Goal: Task Accomplishment & Management: Manage account settings

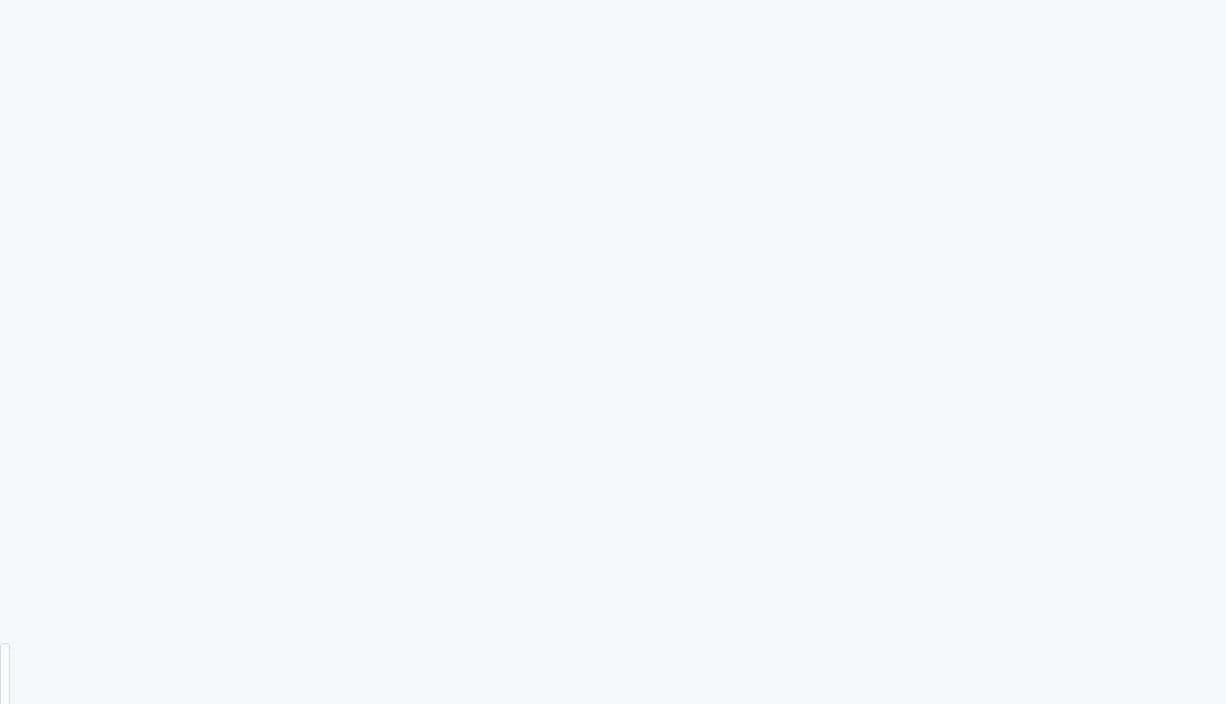
scroll to position [224, 0]
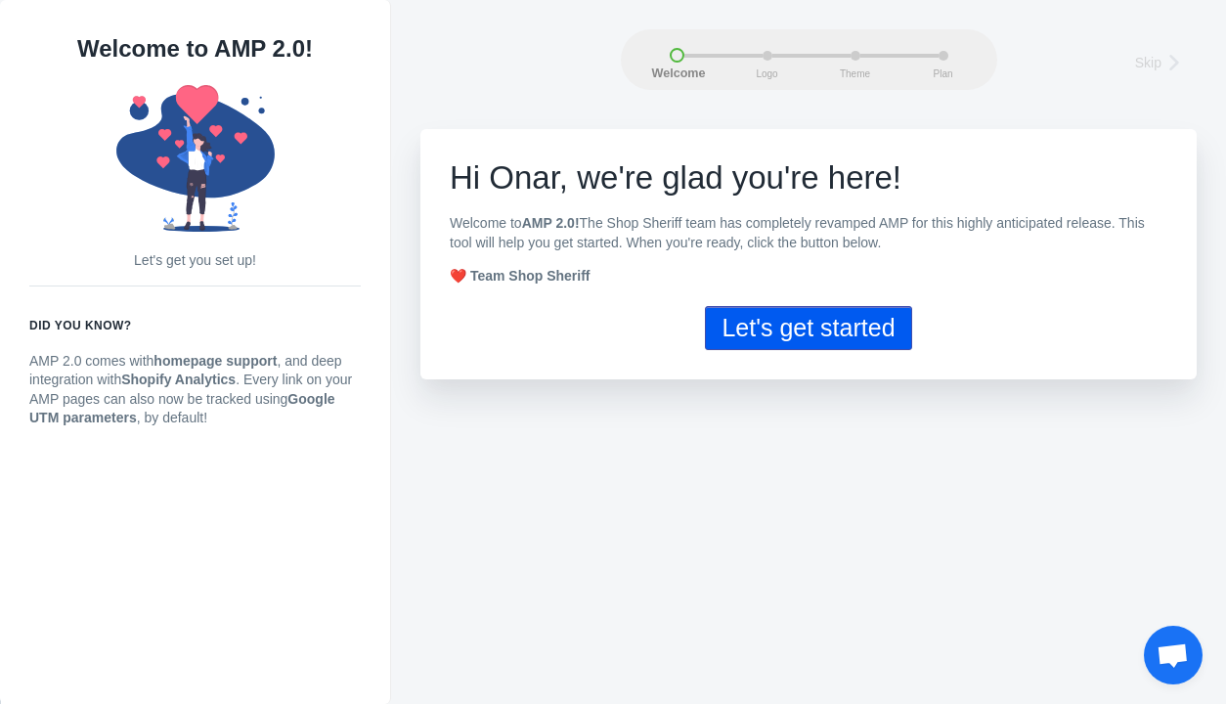
scroll to position [5979, 0]
click at [812, 336] on button "Let's get started" at bounding box center [808, 328] width 206 height 44
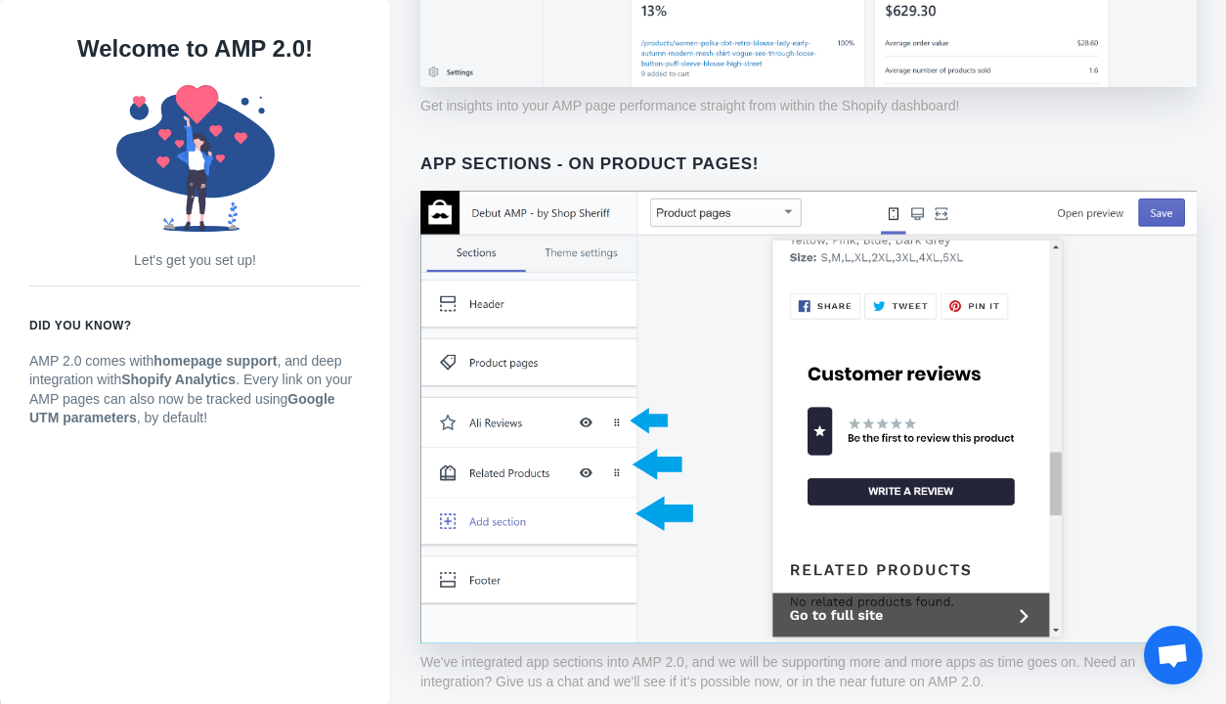
scroll to position [1301, 0]
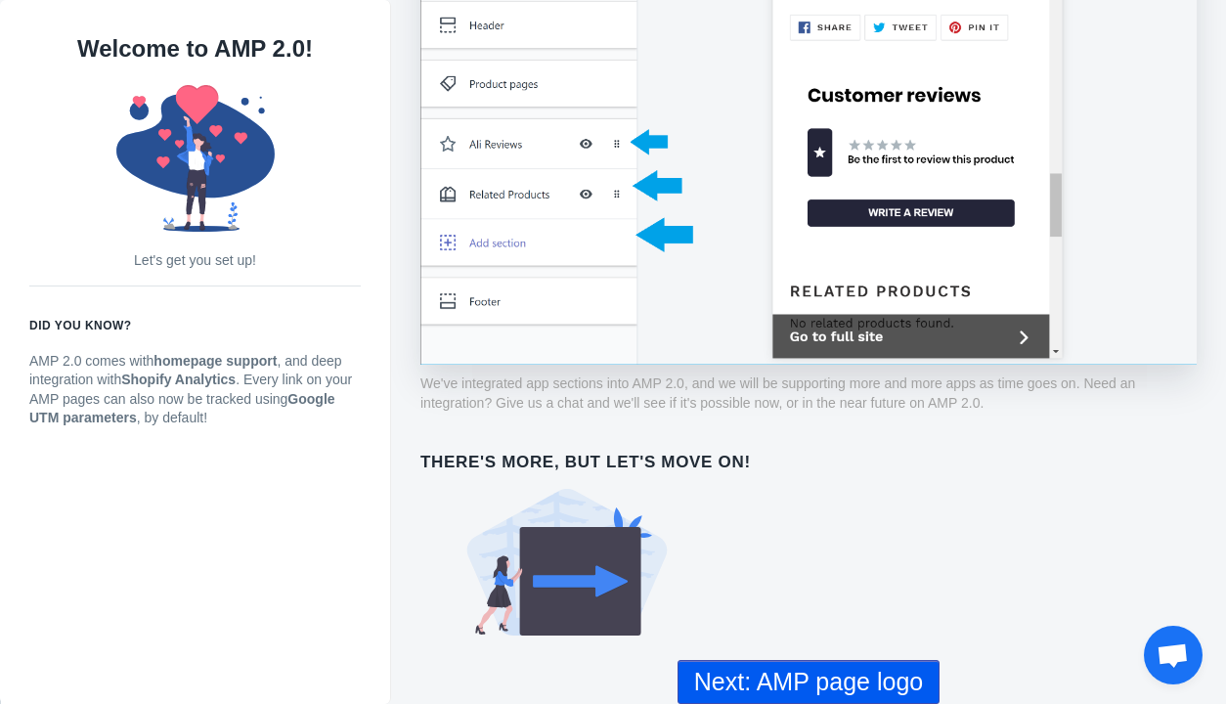
click at [862, 684] on button "Next: AMP page logo" at bounding box center [808, 682] width 262 height 44
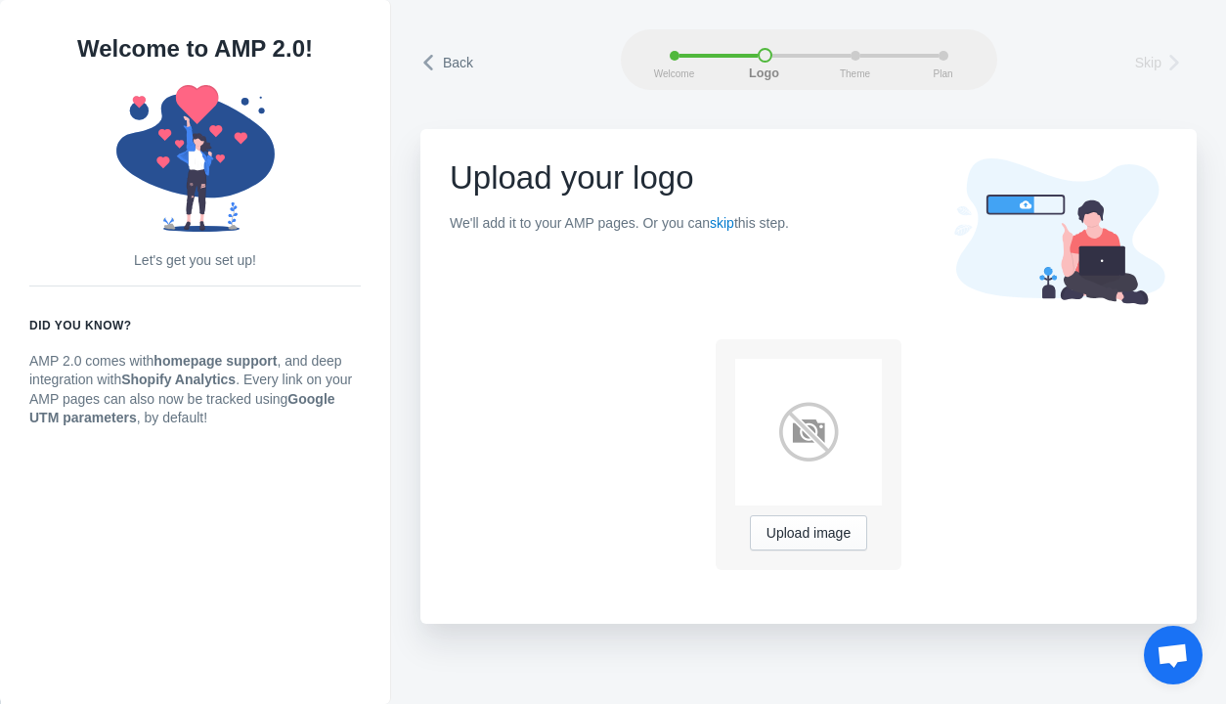
click at [805, 427] on img at bounding box center [808, 432] width 147 height 147
click at [804, 551] on div "Upload image" at bounding box center [808, 454] width 186 height 231
click at [821, 534] on span "Upload image" at bounding box center [808, 534] width 84 height 16
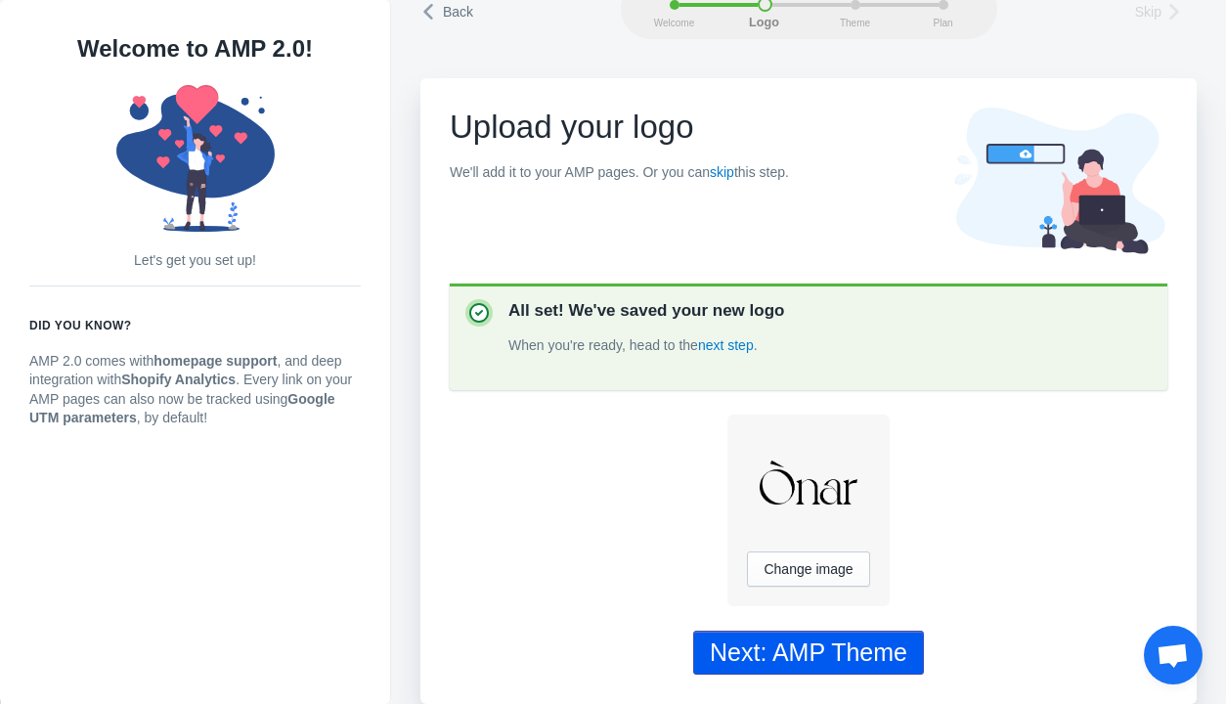
click at [856, 656] on div "Next: AMP Theme" at bounding box center [808, 652] width 197 height 28
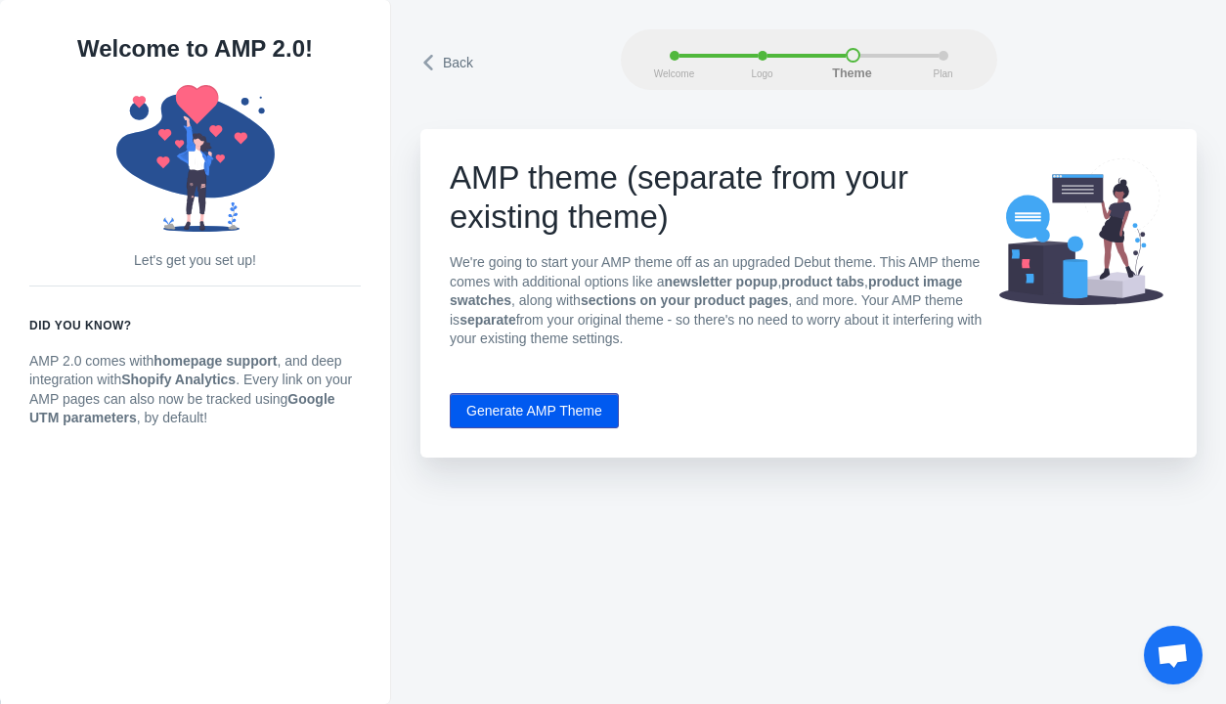
click at [571, 417] on button "Generate AMP Theme" at bounding box center [534, 410] width 169 height 35
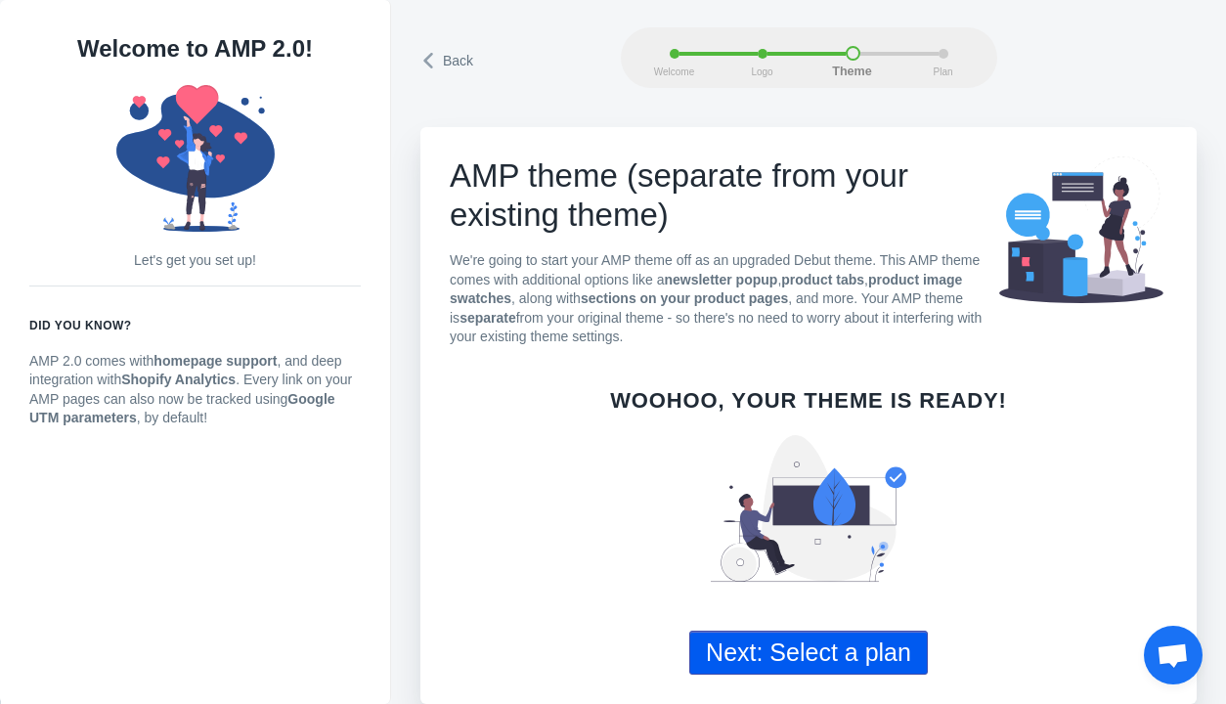
click at [846, 660] on button "Next: Select a plan" at bounding box center [808, 652] width 238 height 44
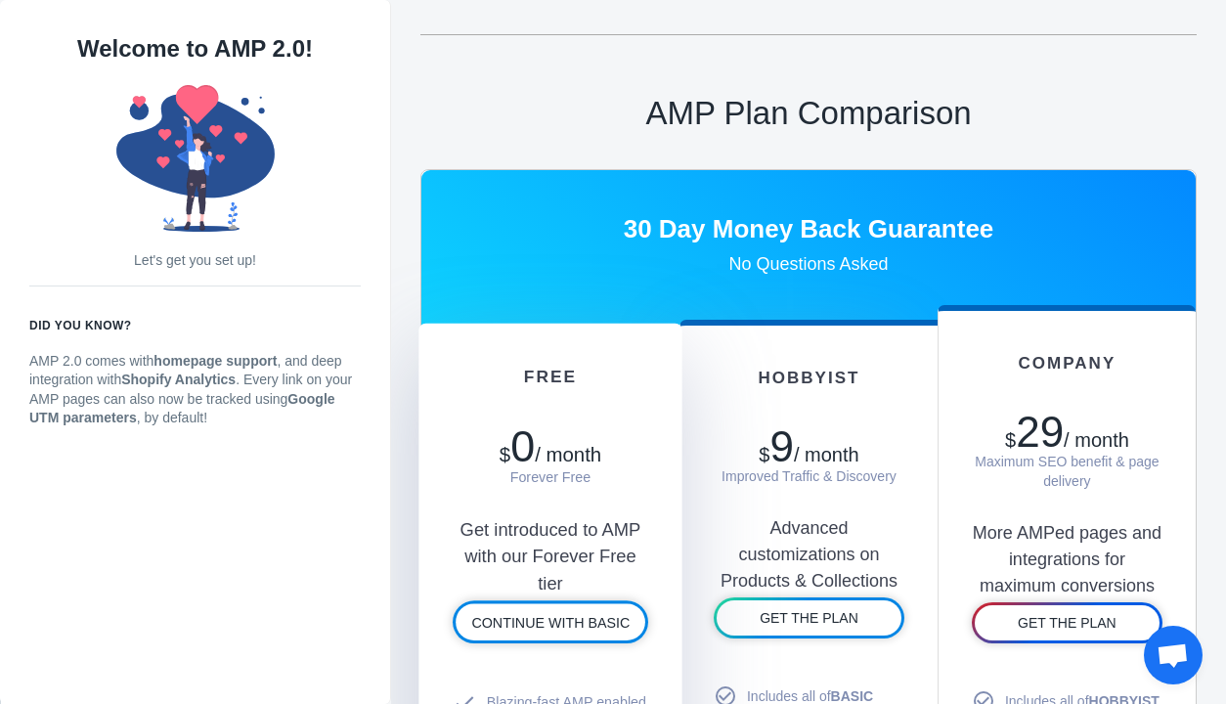
click at [579, 459] on span "/ month" at bounding box center [568, 455] width 66 height 22
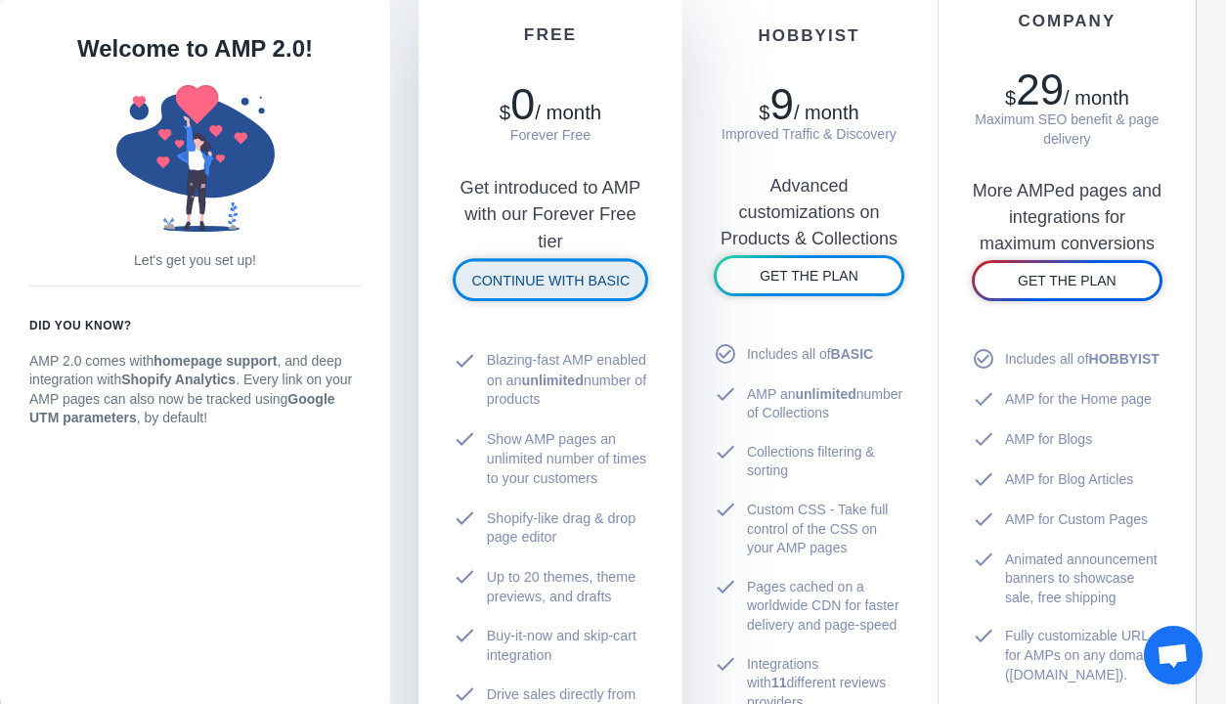
click at [561, 281] on span "CONTINUE WITH BASIC" at bounding box center [550, 280] width 158 height 16
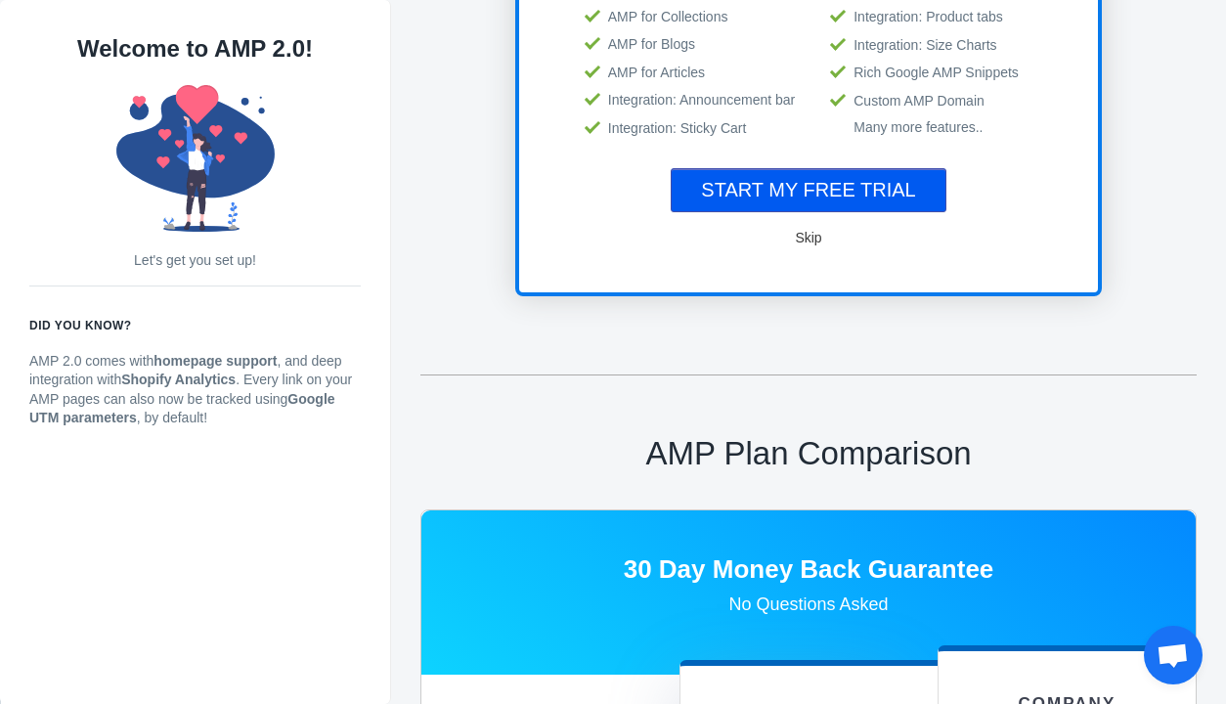
scroll to position [2, 0]
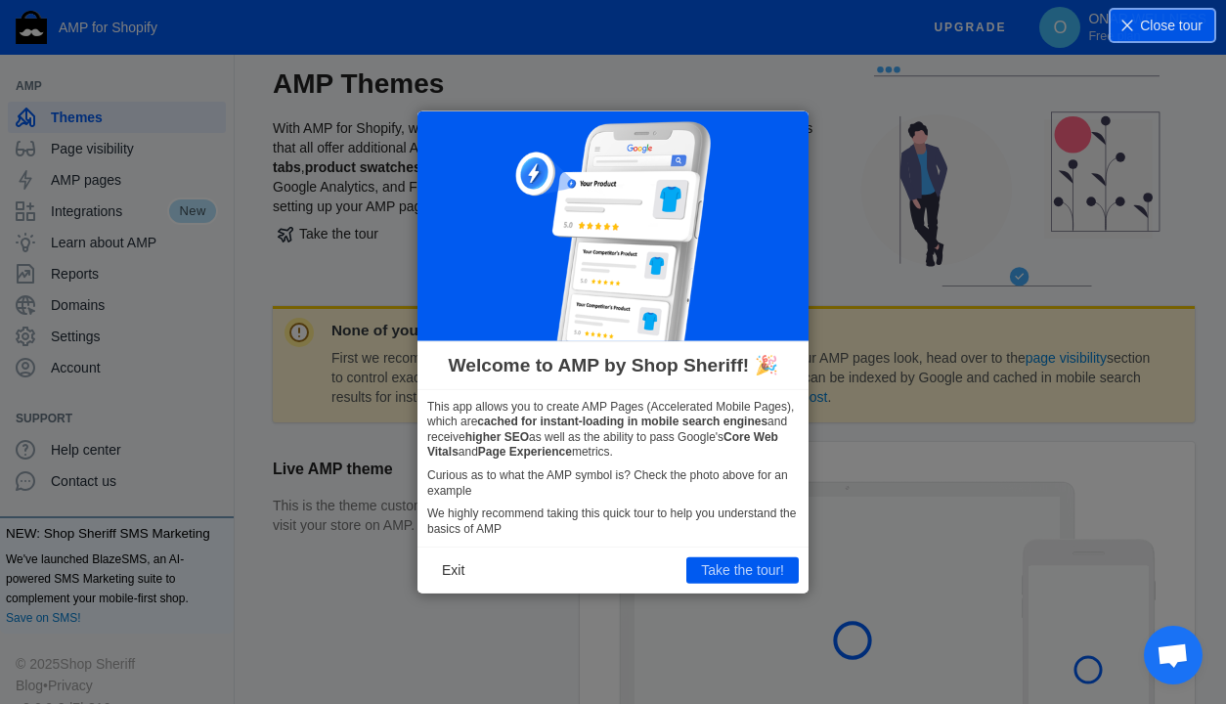
scroll to position [24, 0]
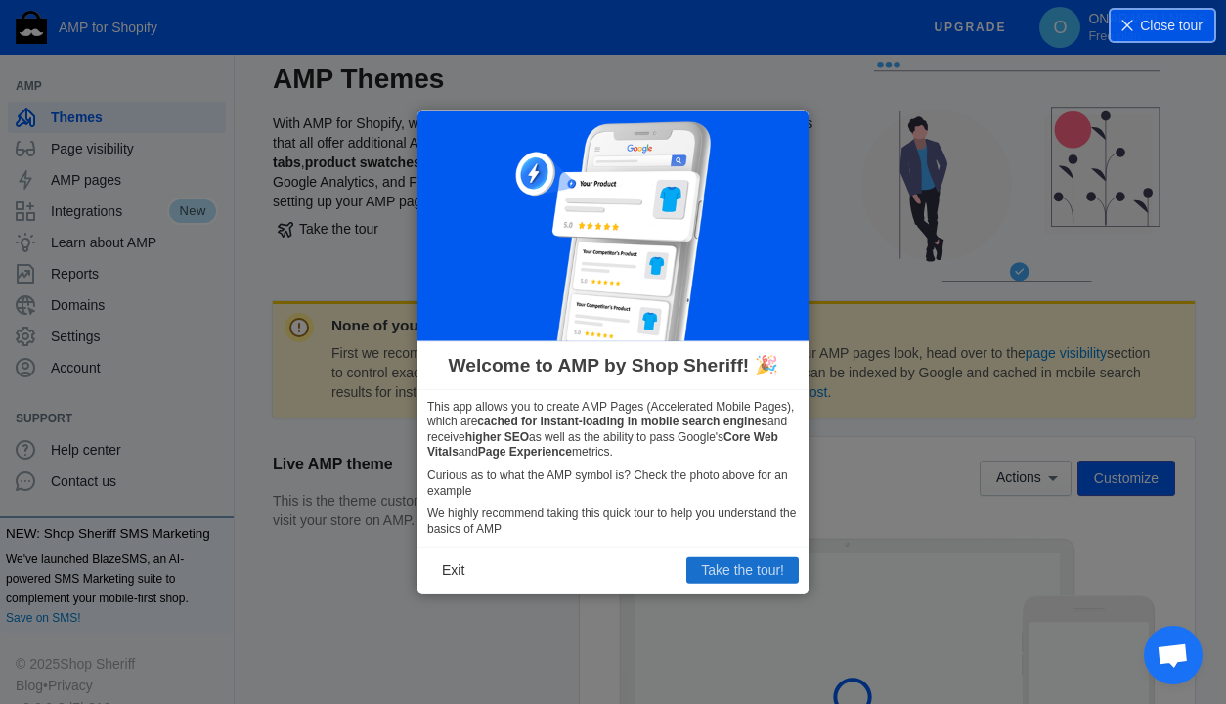
click at [724, 575] on button "Take the tour!" at bounding box center [742, 569] width 112 height 25
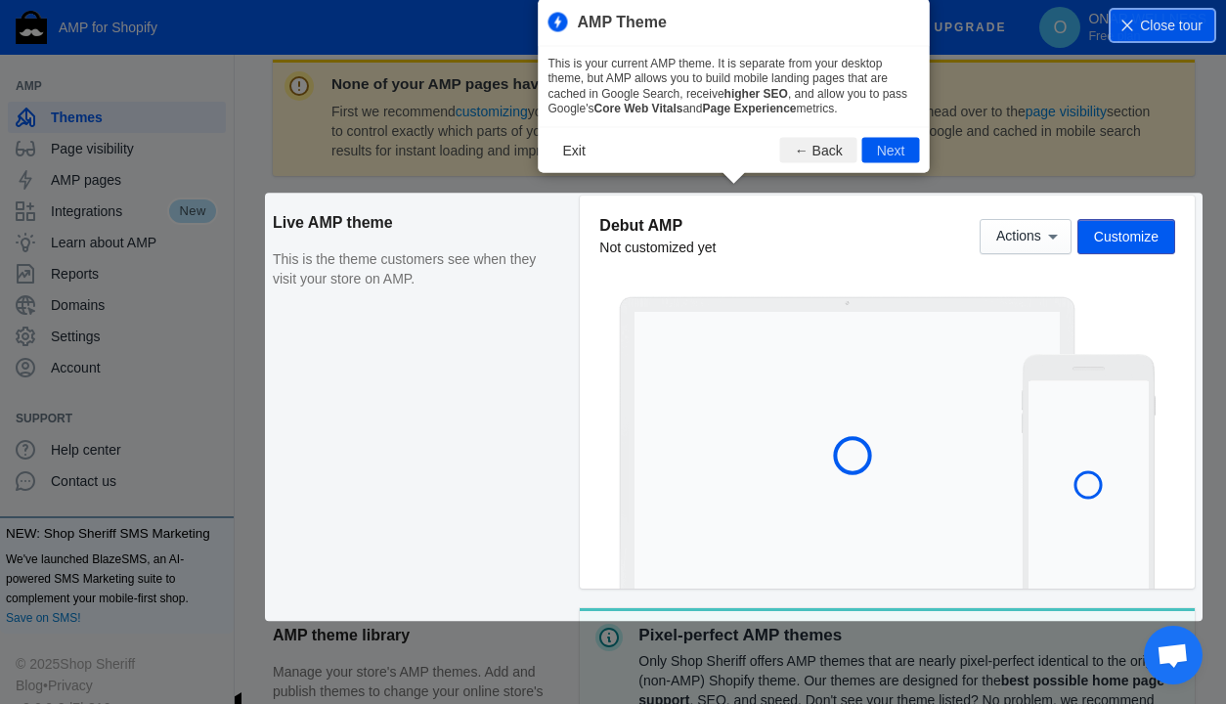
scroll to position [266, 0]
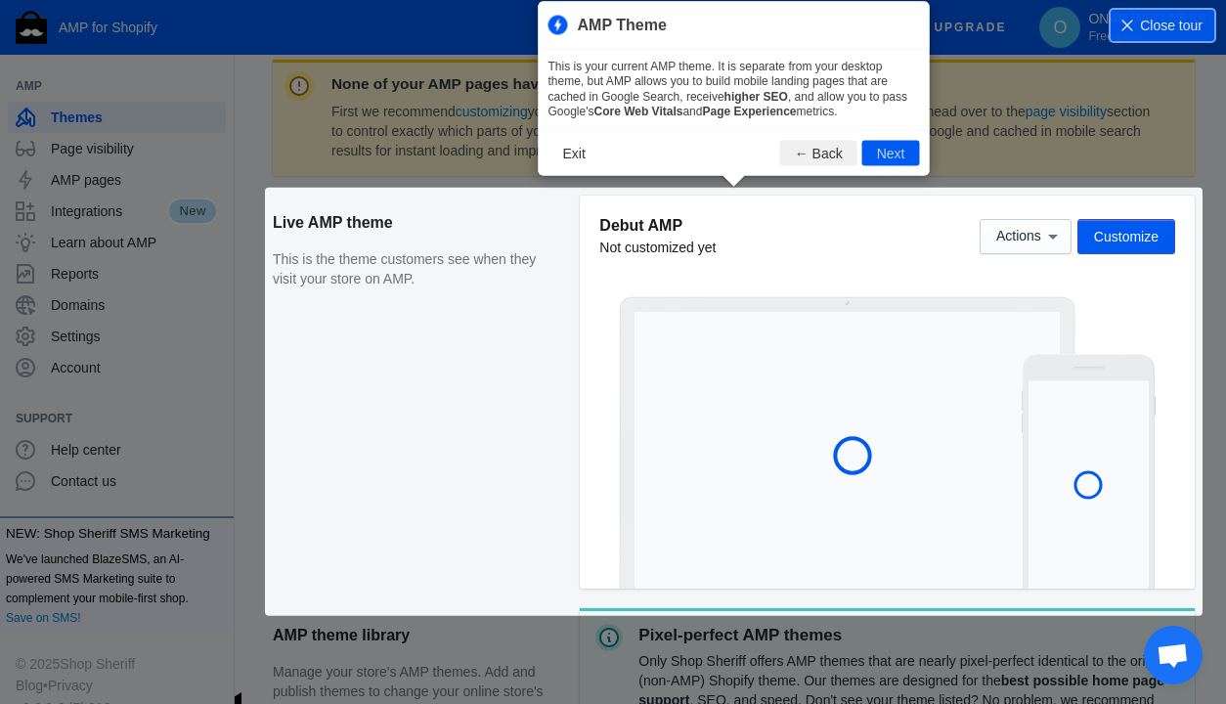
click at [1131, 234] on div "None of your AMP pages have been published First we recommend customizing your …" at bounding box center [734, 524] width 922 height 929
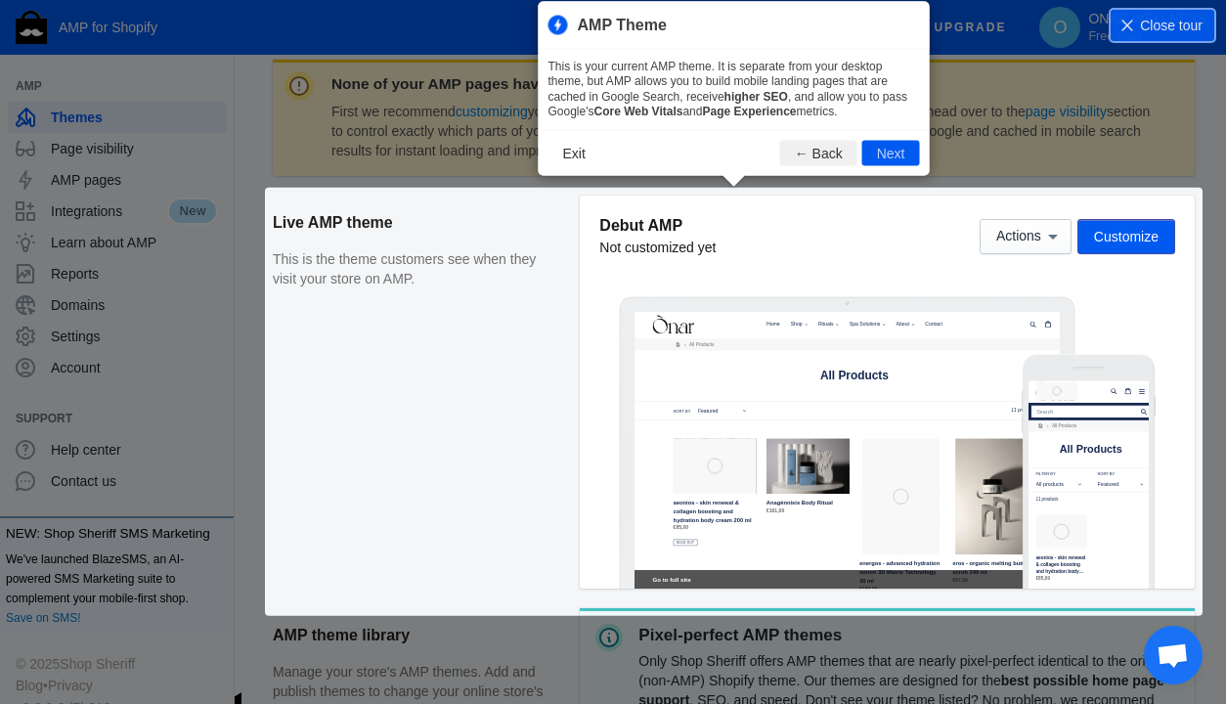
scroll to position [0, 0]
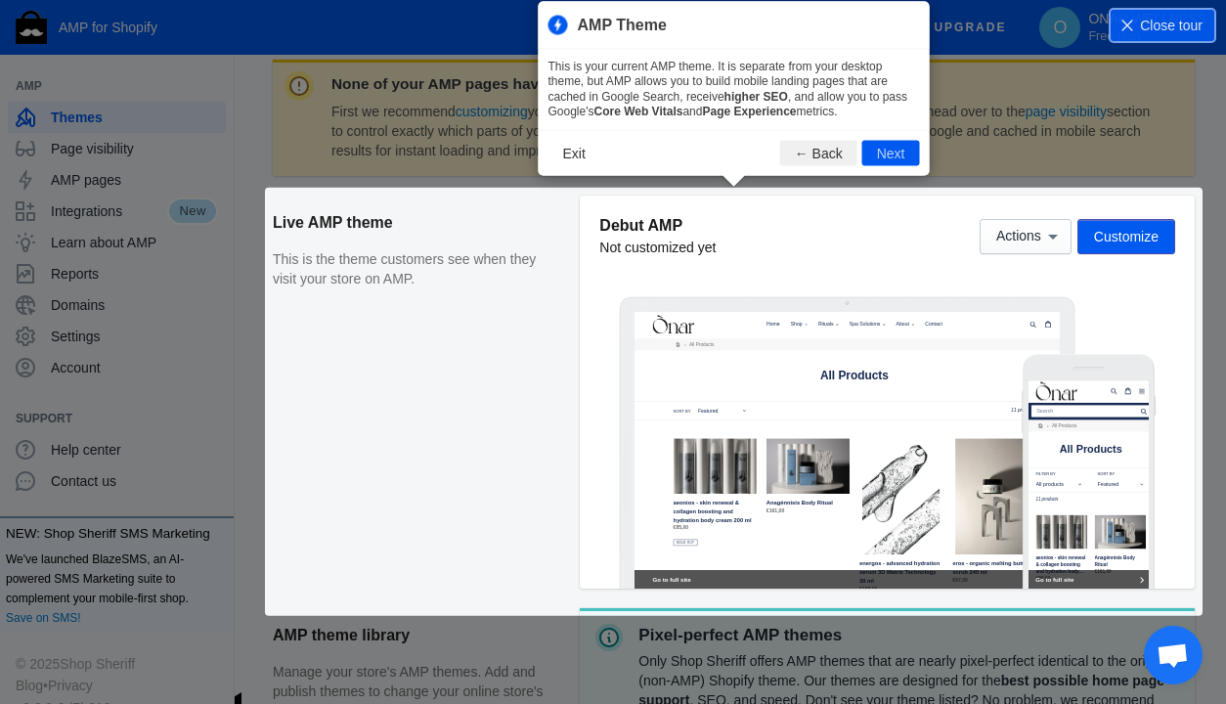
click at [1132, 244] on div "None of your AMP pages have been published First we recommend customizing your …" at bounding box center [734, 524] width 922 height 929
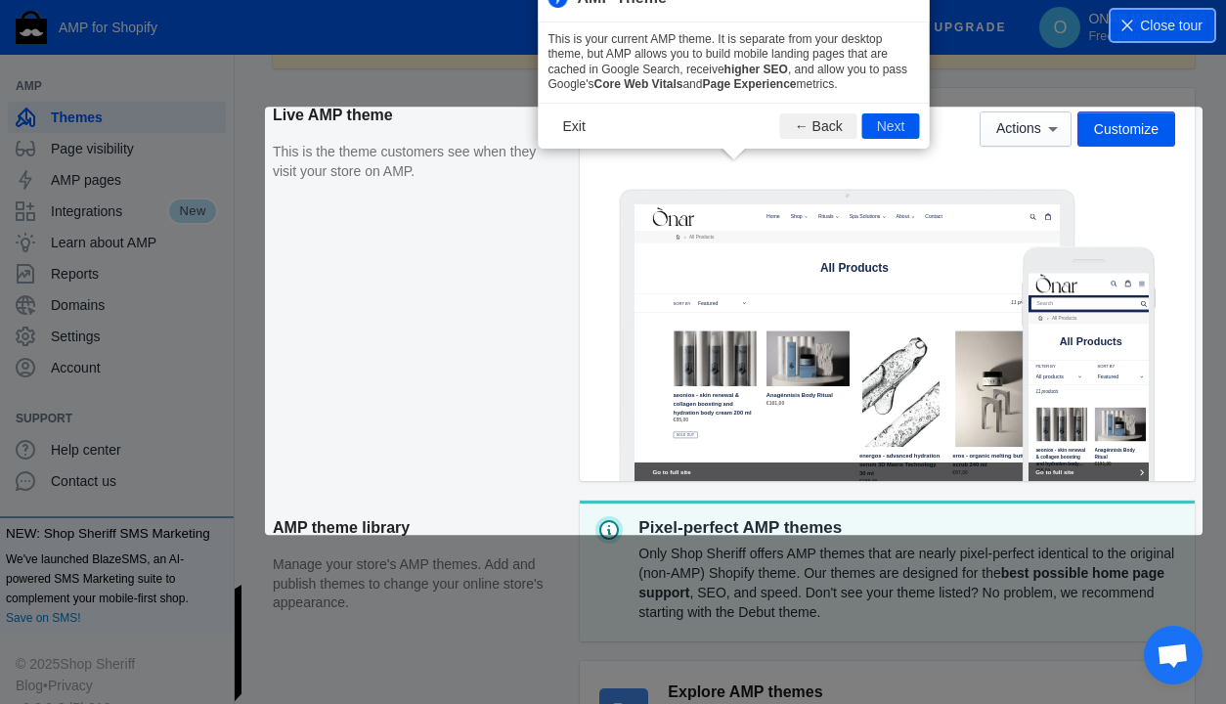
scroll to position [373, 0]
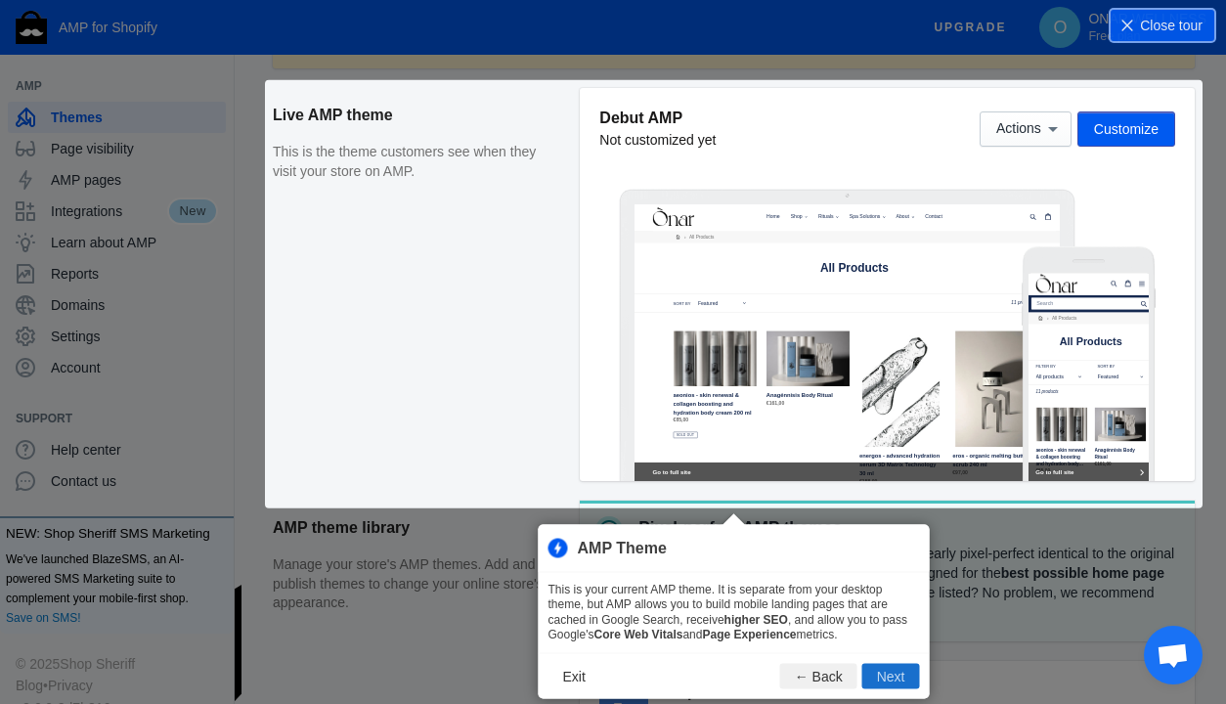
click at [895, 682] on button "Next" at bounding box center [891, 676] width 58 height 25
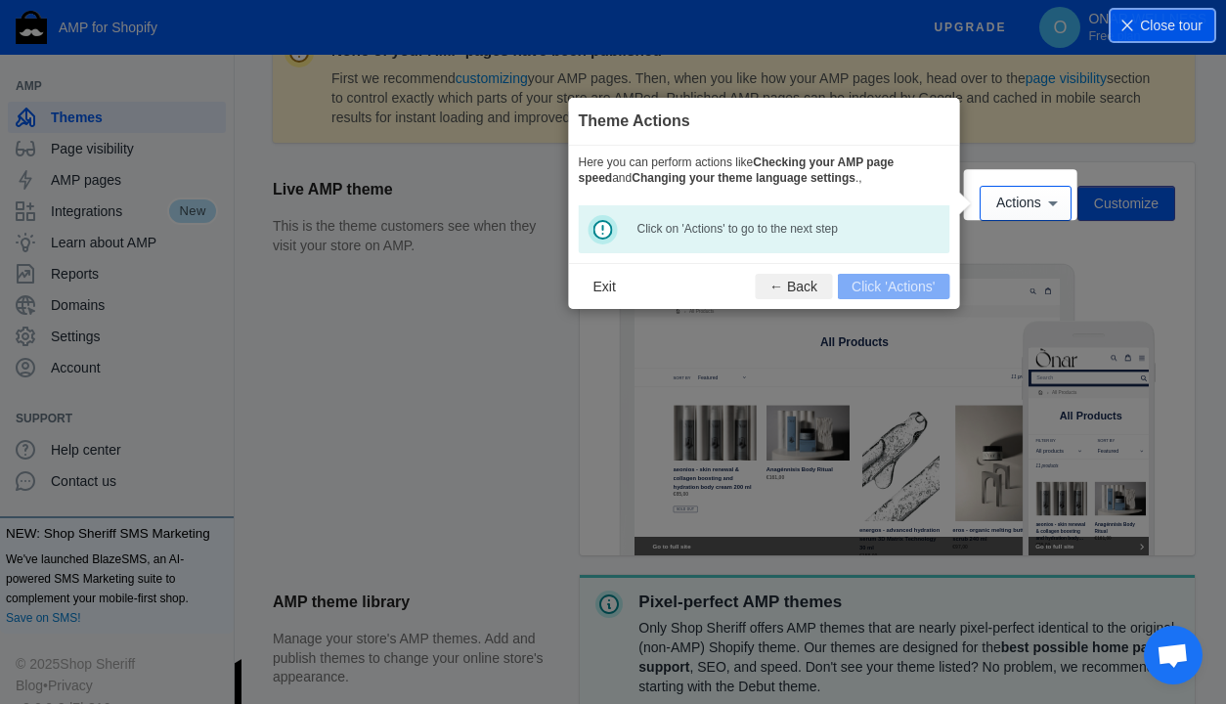
scroll to position [289, 0]
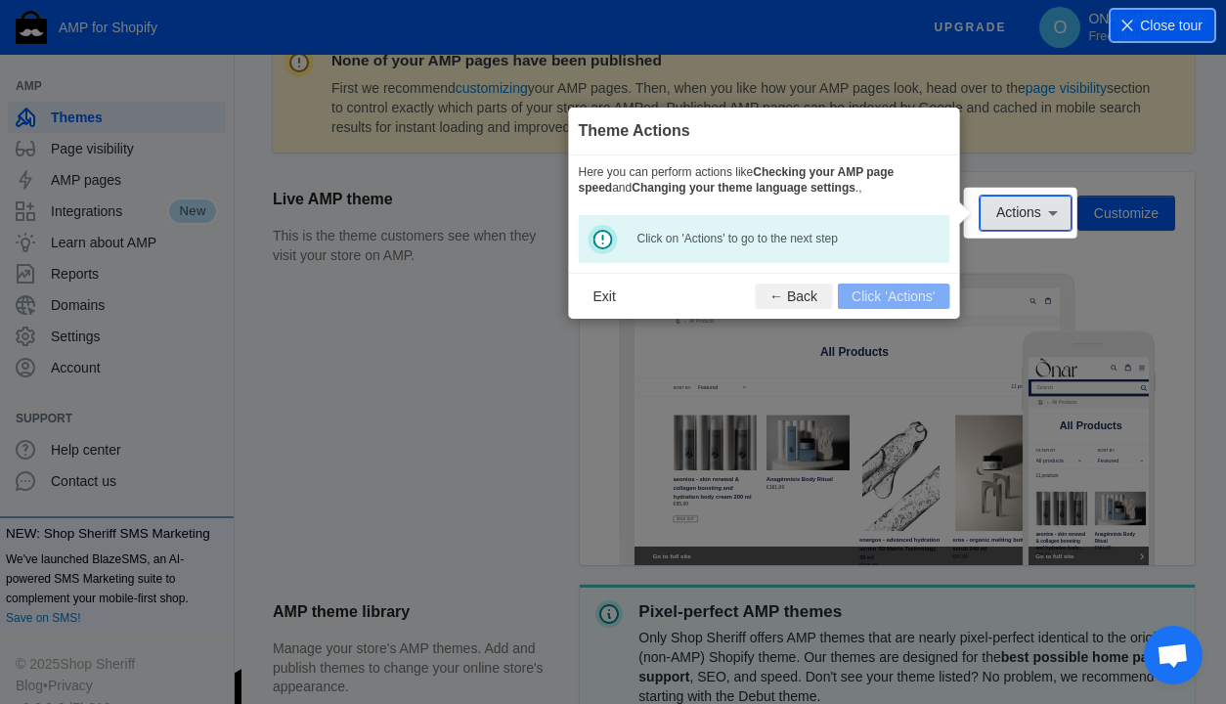
click at [1023, 221] on button "Actions" at bounding box center [1025, 212] width 92 height 35
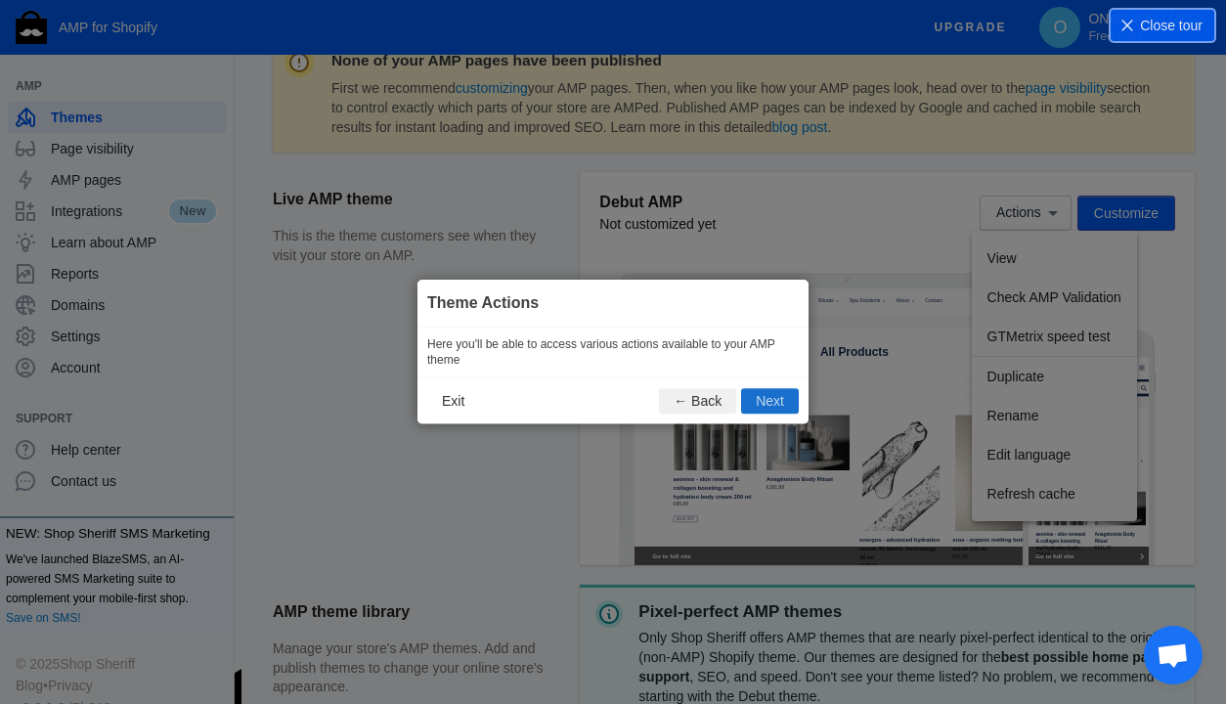
click at [766, 402] on button "Next" at bounding box center [770, 401] width 58 height 25
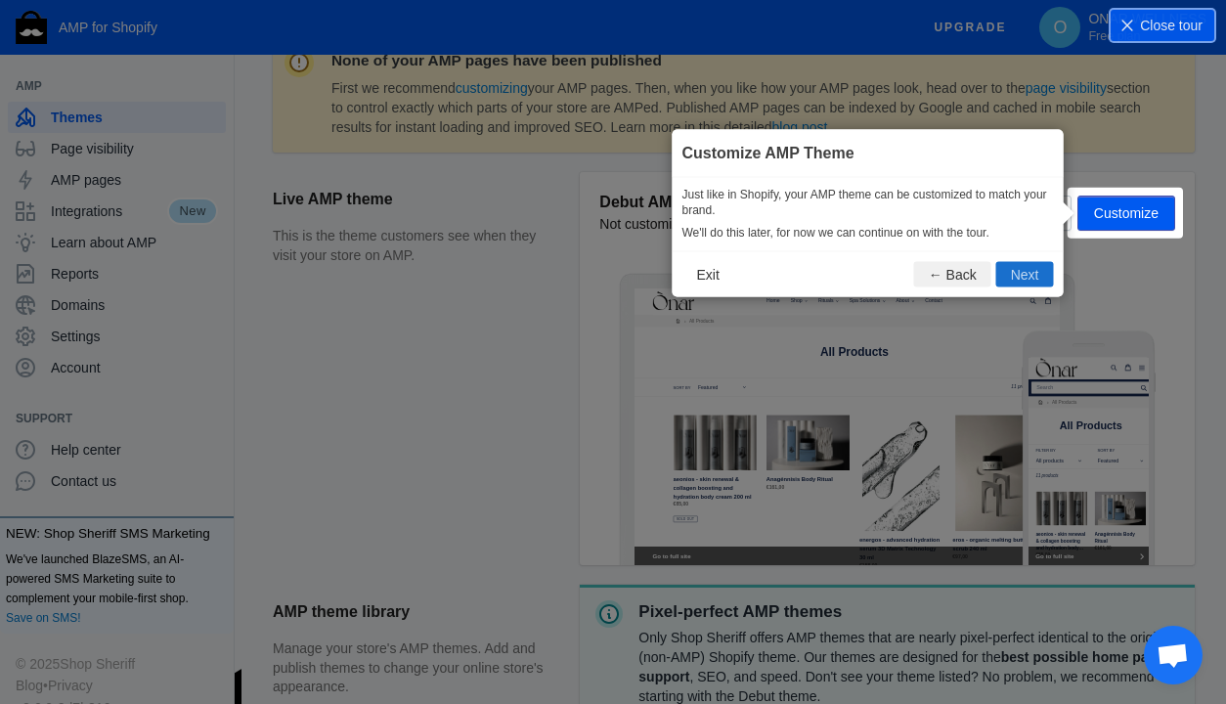
click at [1019, 270] on button "Next" at bounding box center [1025, 273] width 58 height 25
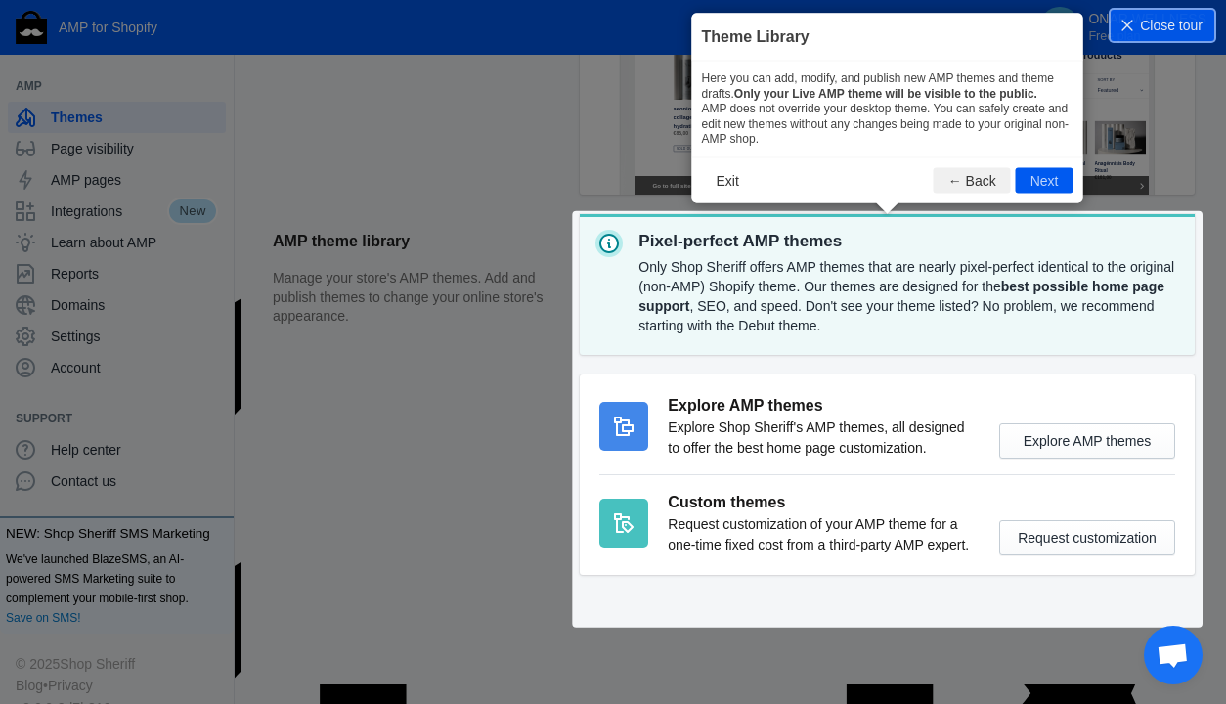
scroll to position [661, 0]
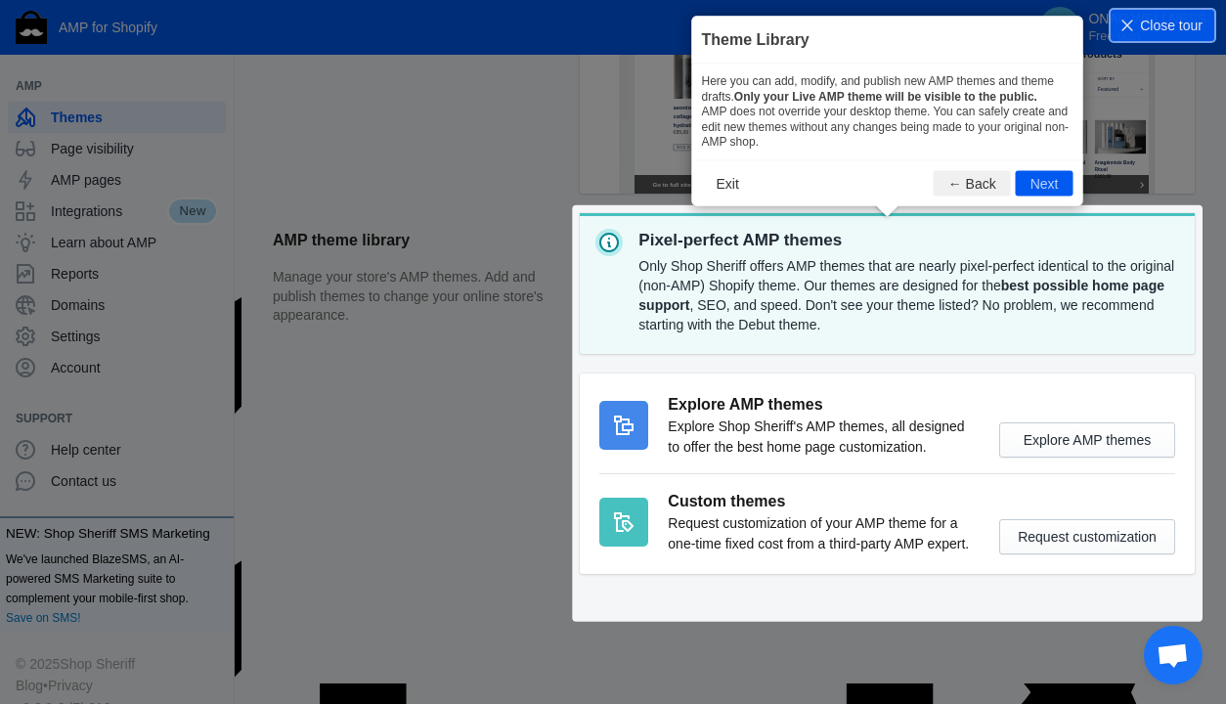
click at [1100, 180] on icon at bounding box center [613, 352] width 1226 height 704
click at [1217, 108] on icon at bounding box center [613, 352] width 1226 height 704
drag, startPoint x: 1161, startPoint y: 31, endPoint x: 1018, endPoint y: 71, distance: 149.2
click at [1161, 30] on span "Close tour" at bounding box center [1171, 26] width 63 height 20
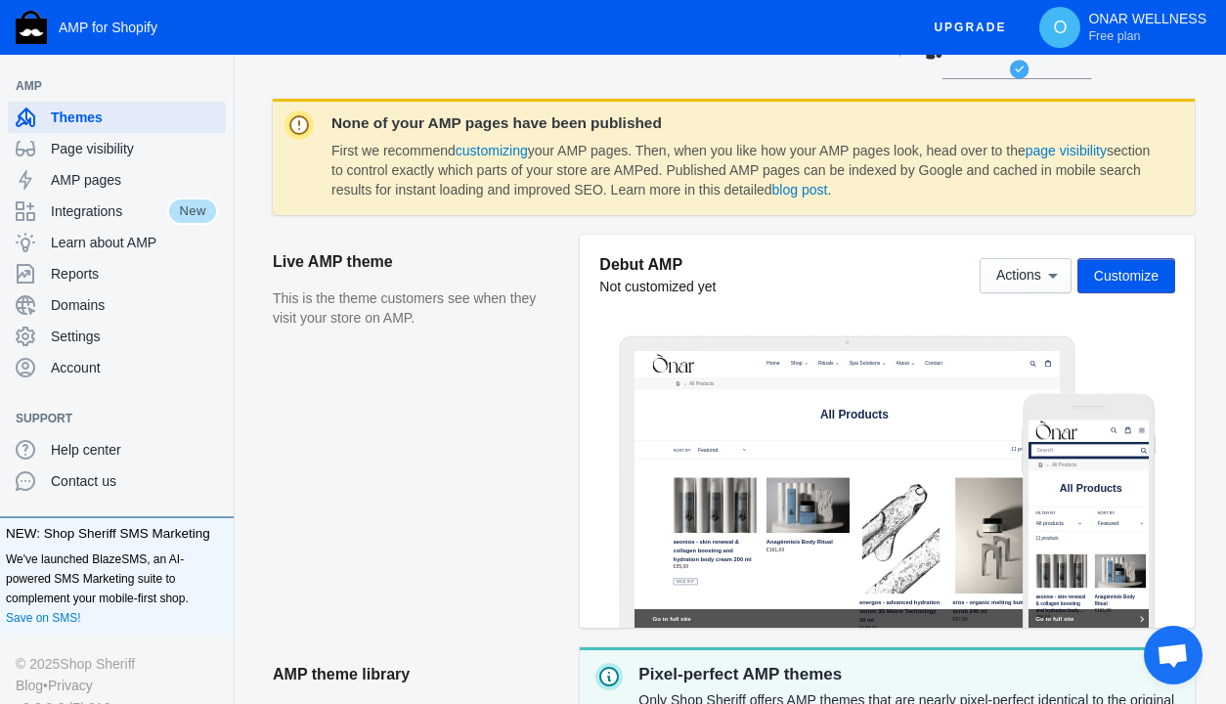
scroll to position [239, 0]
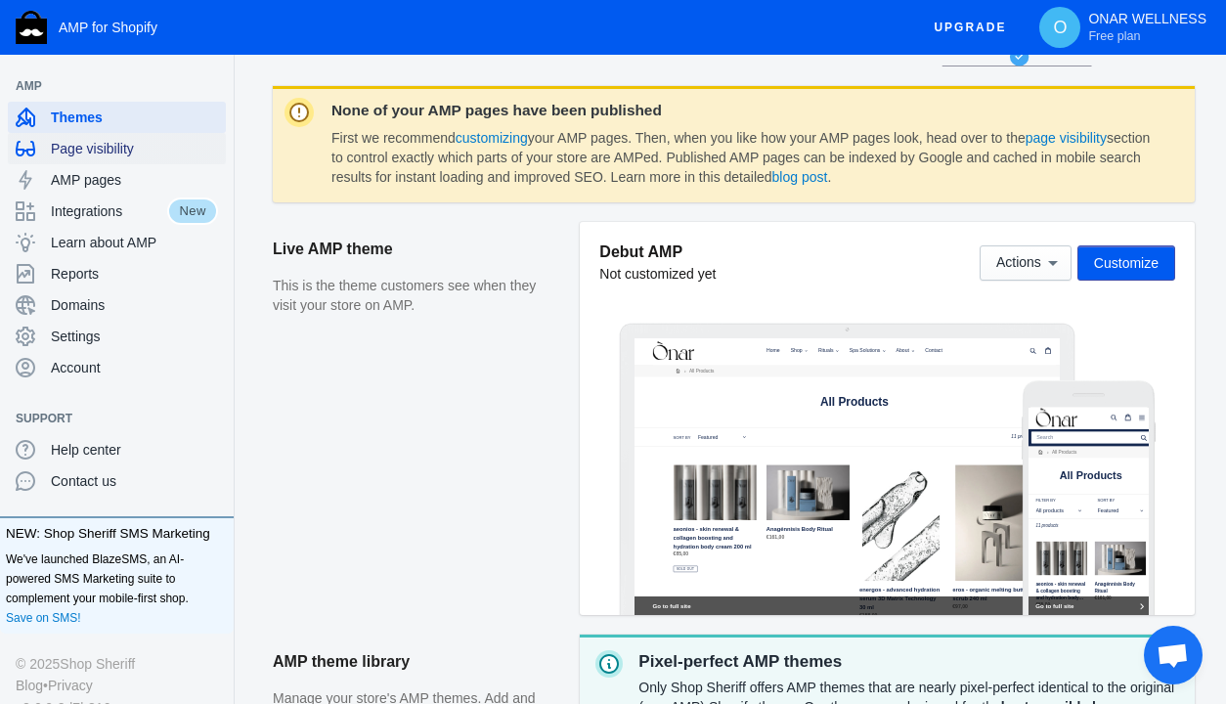
click at [105, 151] on span "Page visibility" at bounding box center [134, 149] width 167 height 20
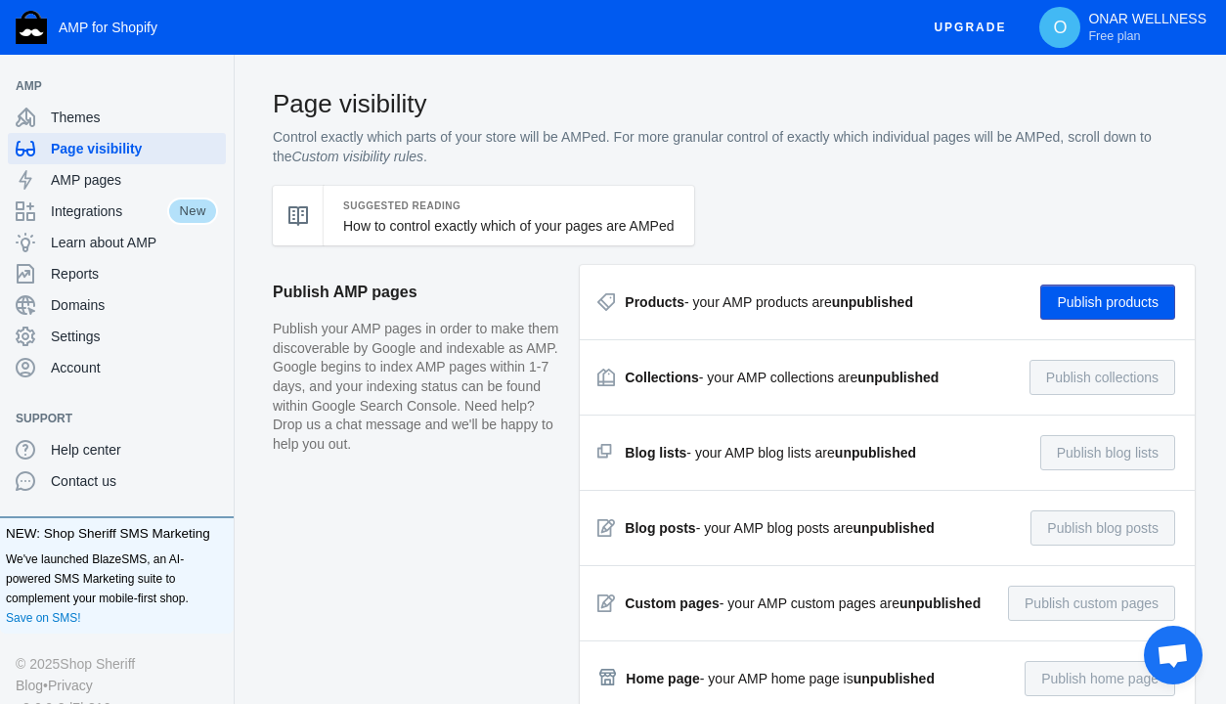
click at [1108, 311] on button "Publish products" at bounding box center [1107, 301] width 135 height 35
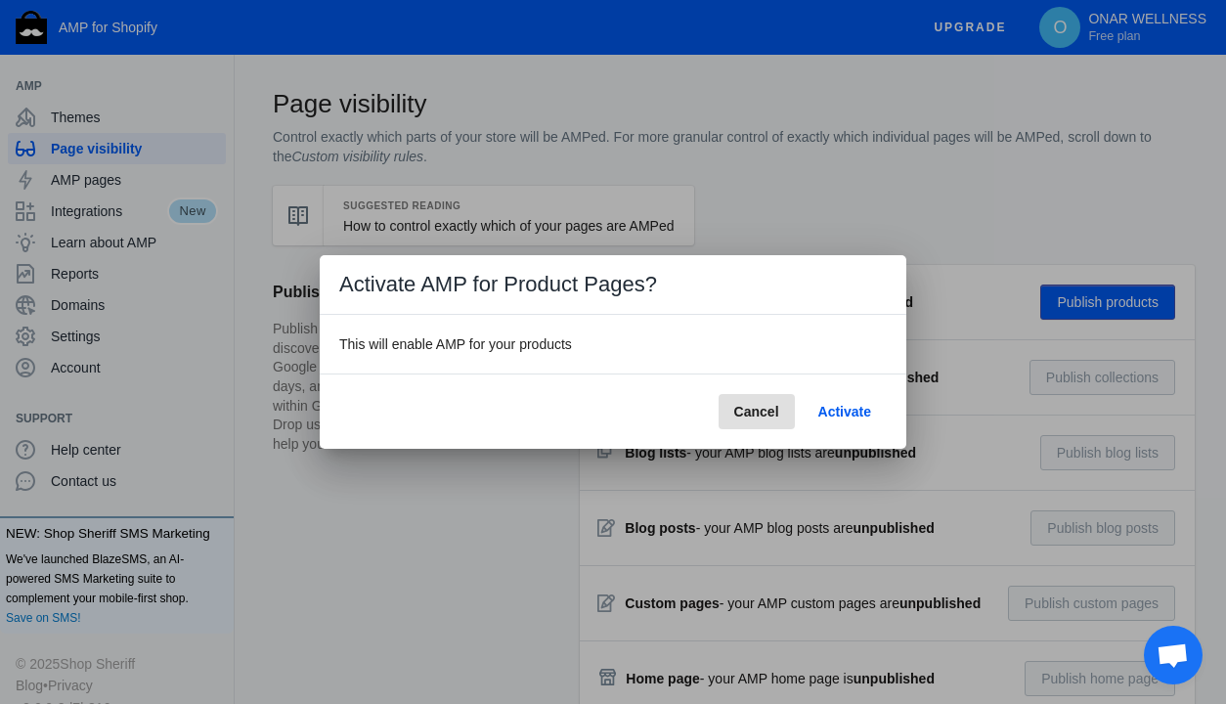
click at [847, 413] on span "Activate" at bounding box center [844, 412] width 53 height 16
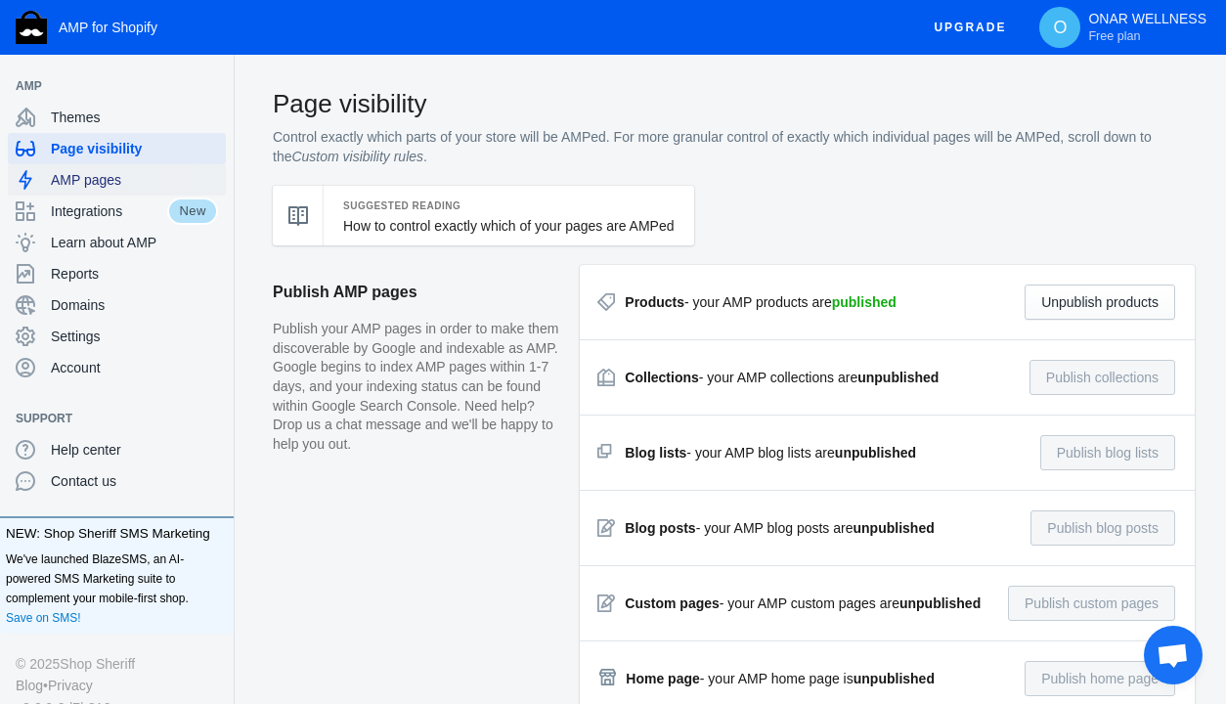
click at [86, 189] on span "AMP pages" at bounding box center [134, 180] width 167 height 20
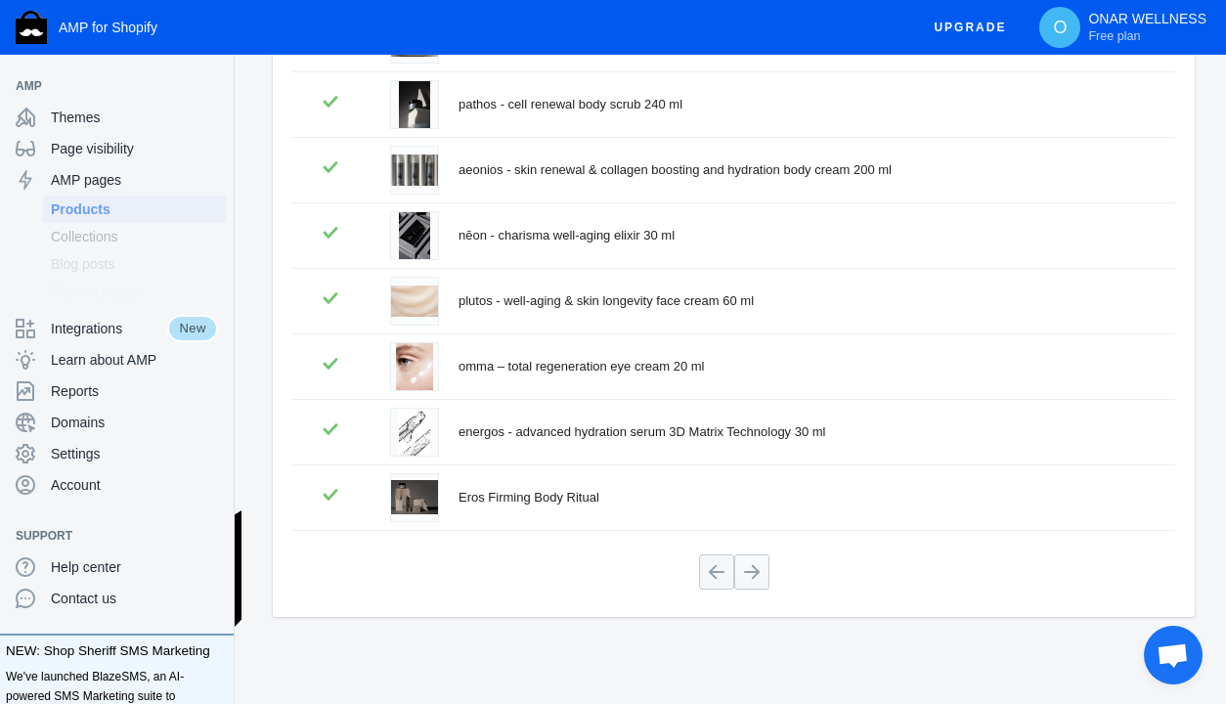
scroll to position [447, 0]
click at [766, 577] on button at bounding box center [751, 572] width 35 height 35
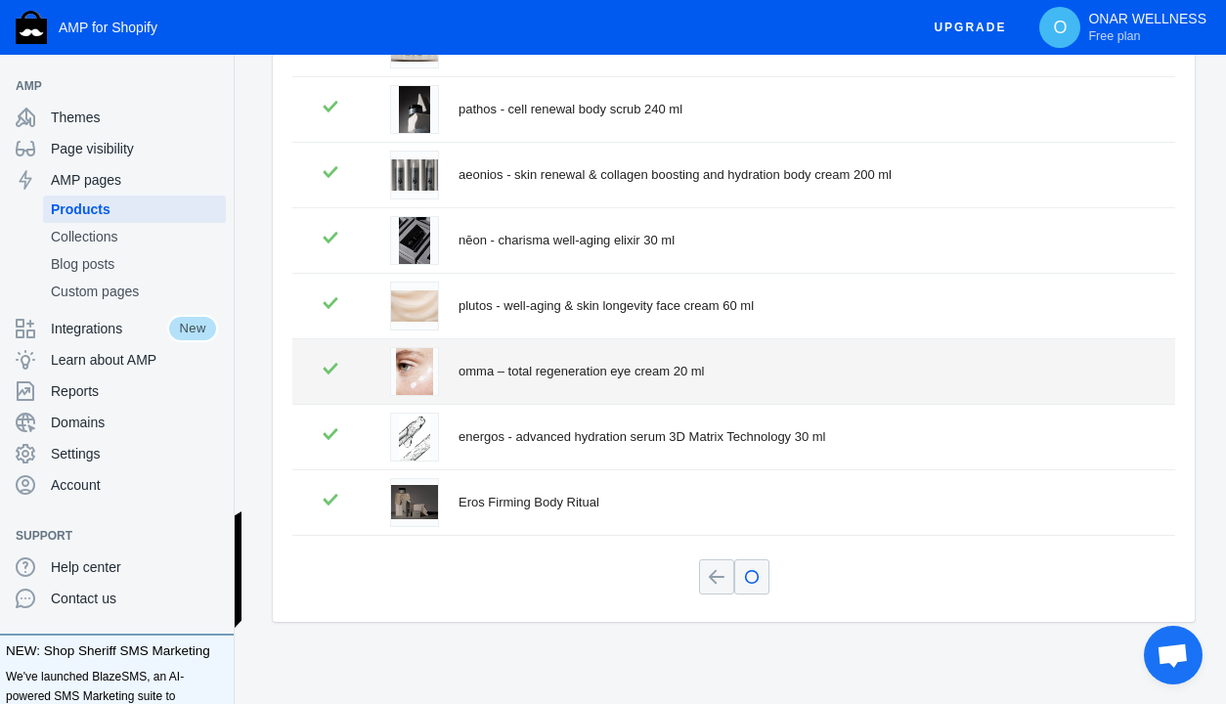
scroll to position [0, 0]
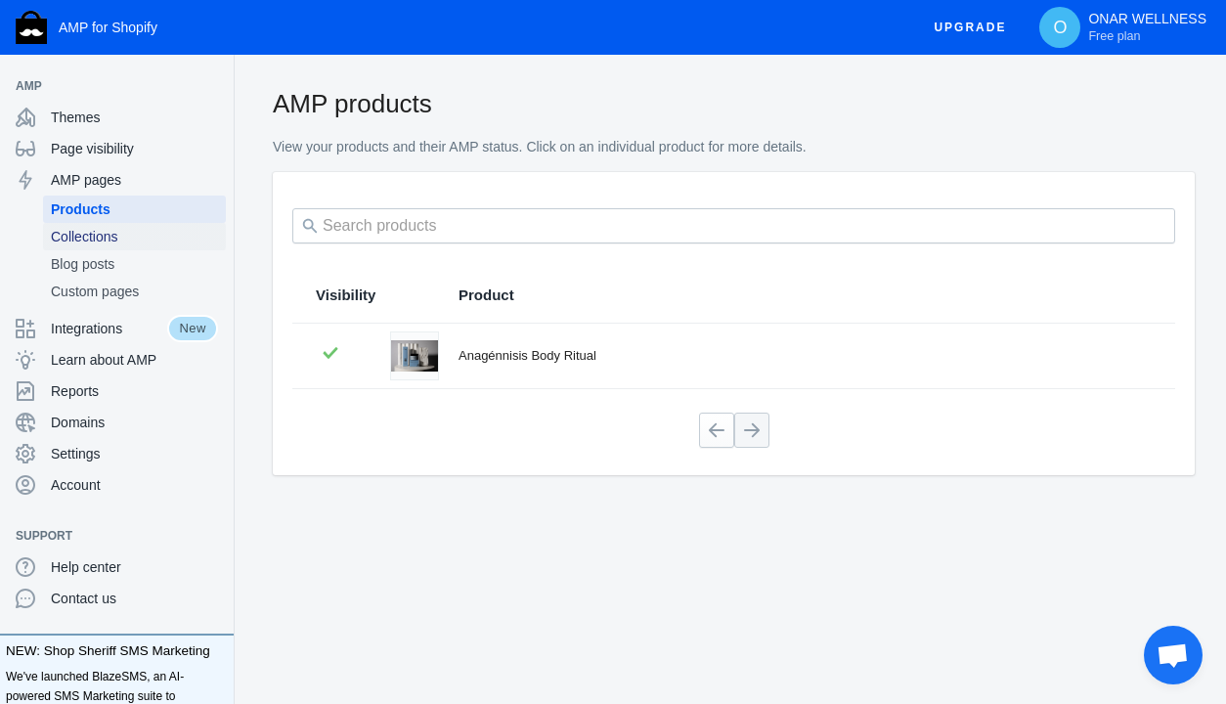
click at [128, 238] on span "Collections" at bounding box center [134, 237] width 167 height 20
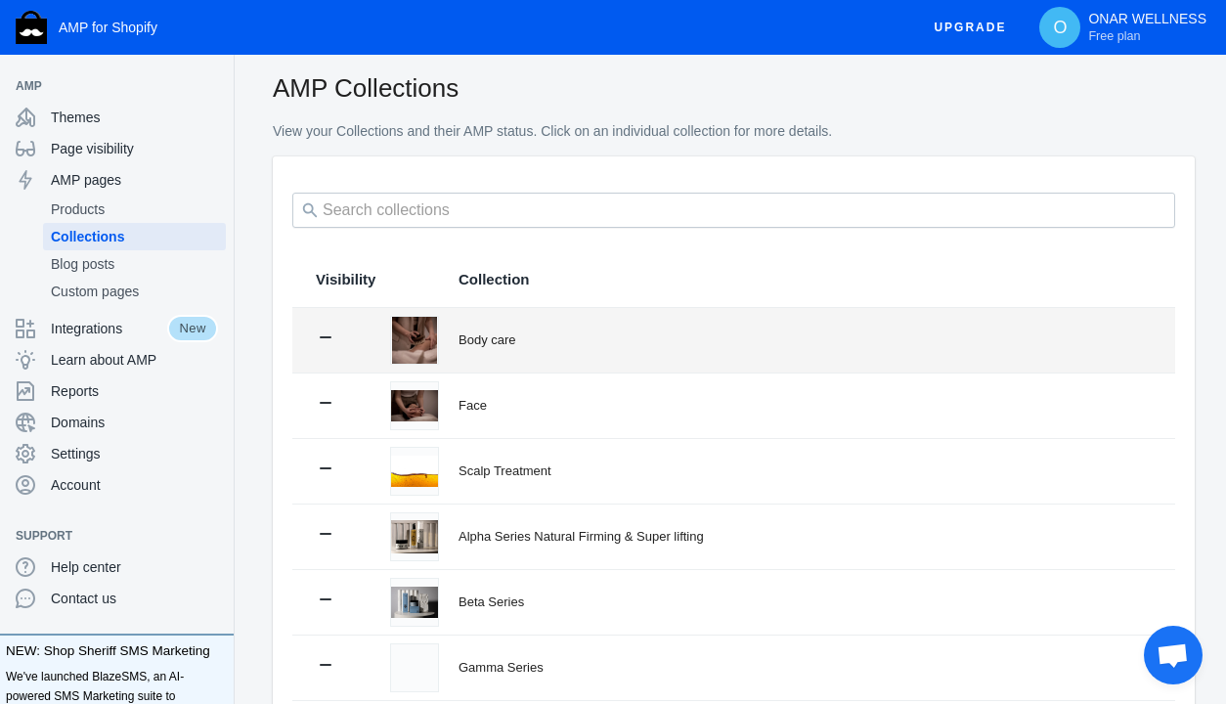
scroll to position [22, 0]
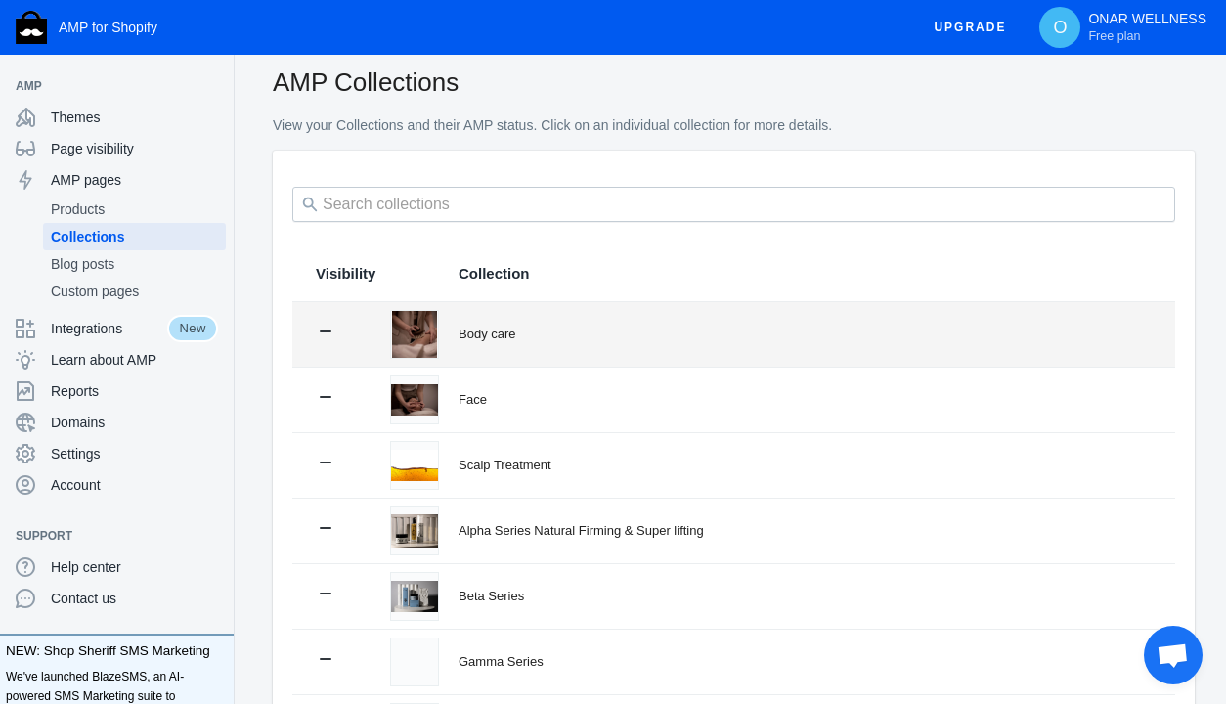
click at [559, 326] on div "Body care" at bounding box center [804, 335] width 693 height 20
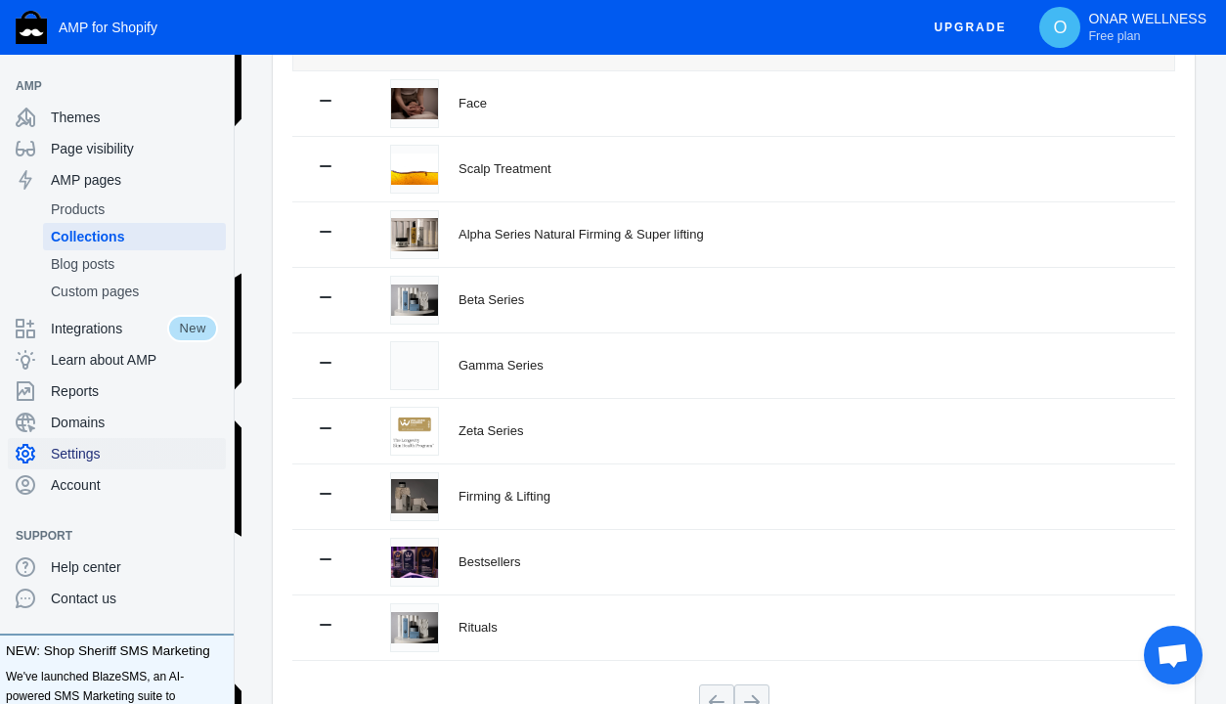
scroll to position [1081, 0]
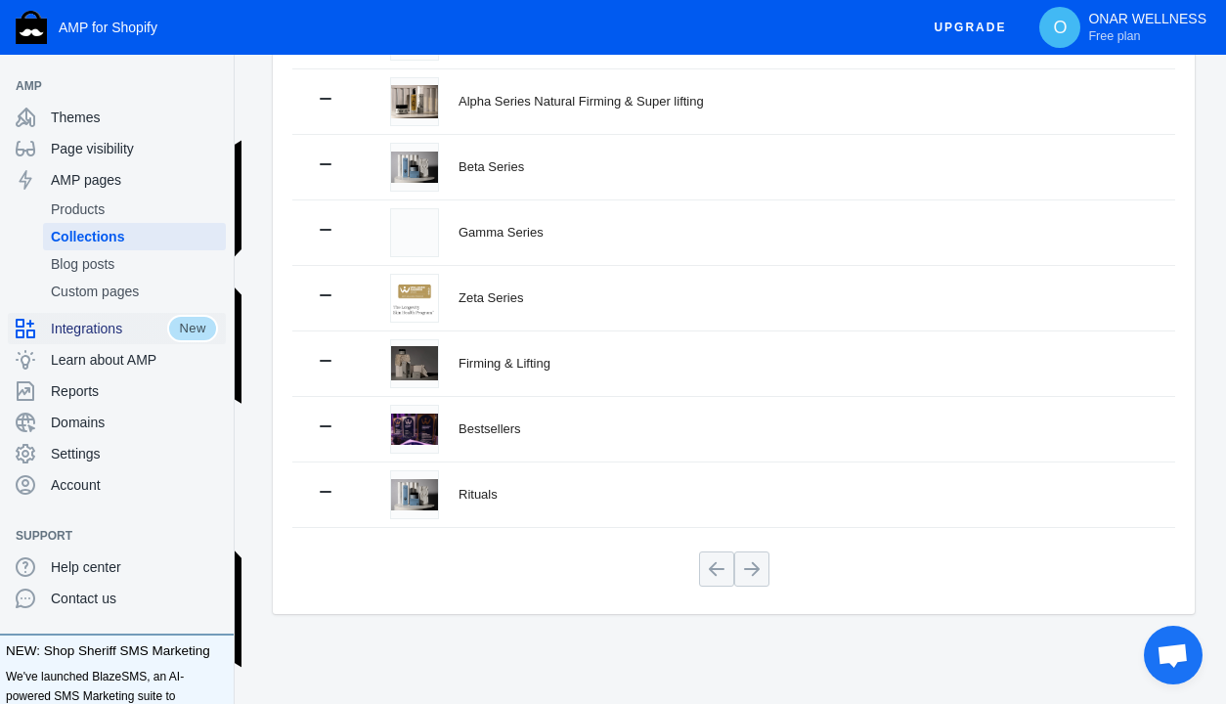
click at [116, 334] on span "Integrations" at bounding box center [109, 329] width 116 height 20
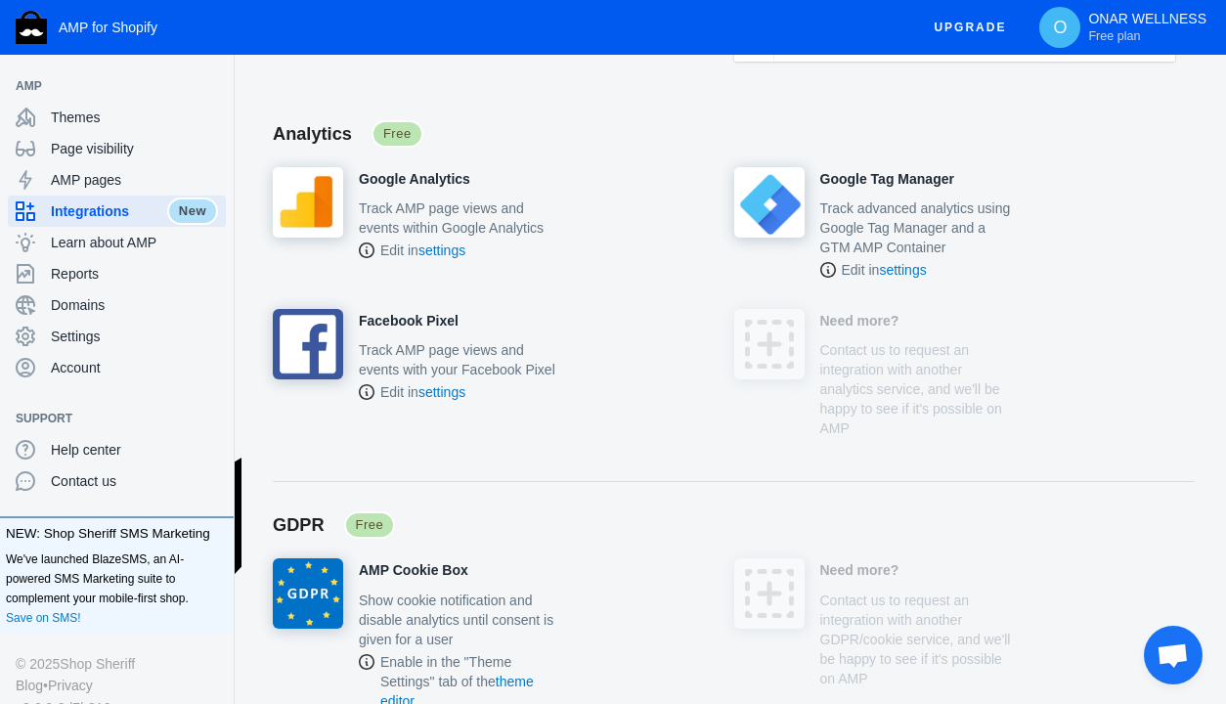
scroll to position [85, 0]
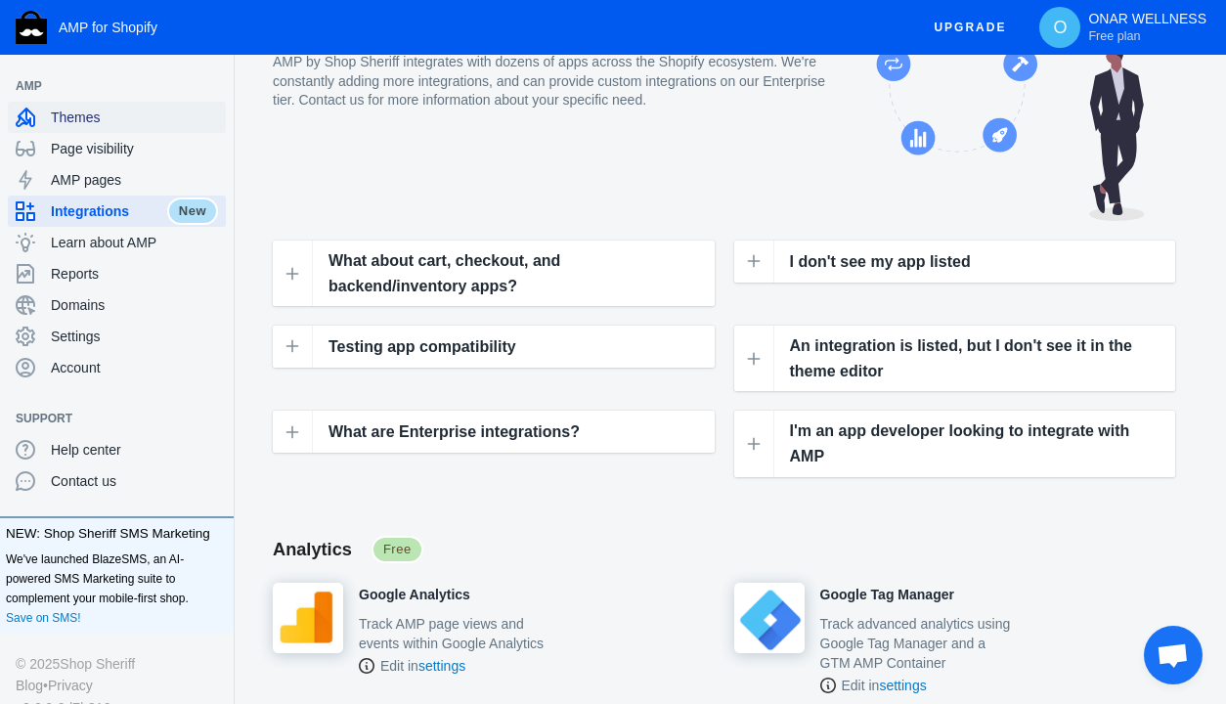
click at [69, 118] on span "Themes" at bounding box center [134, 118] width 167 height 20
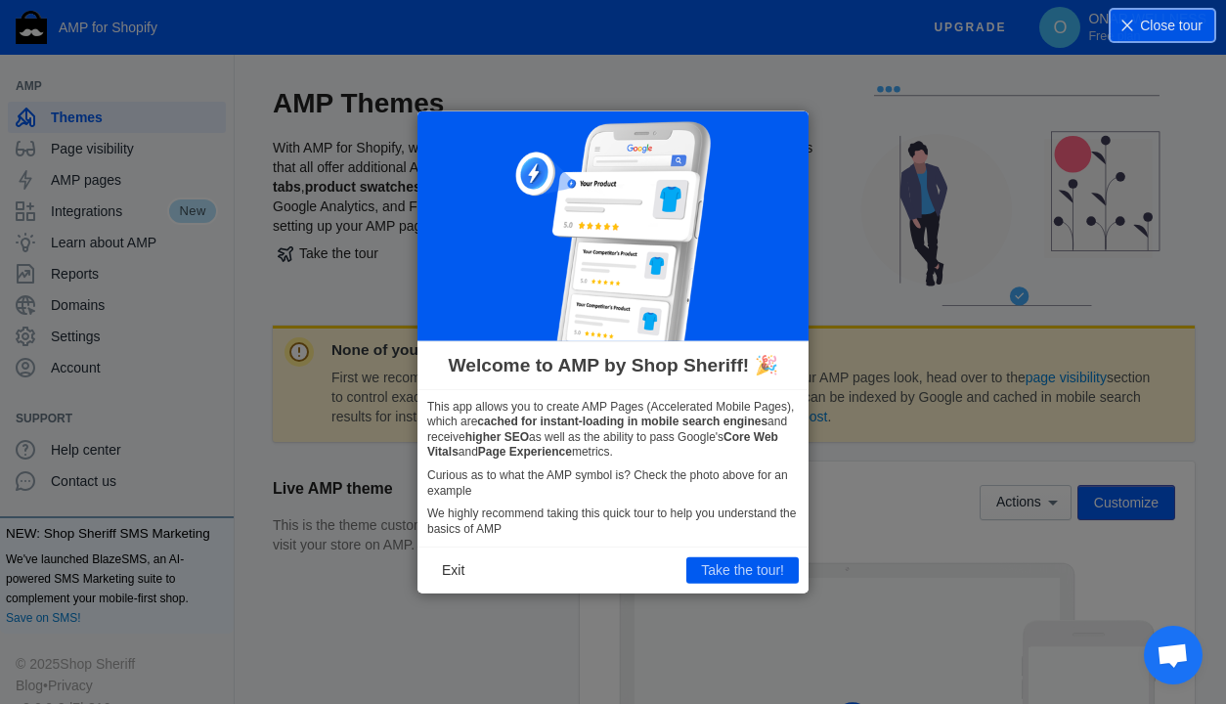
drag, startPoint x: 446, startPoint y: 565, endPoint x: 478, endPoint y: 515, distance: 59.4
click at [447, 564] on button "Exit" at bounding box center [453, 569] width 52 height 25
